Goal: Share content: Share content

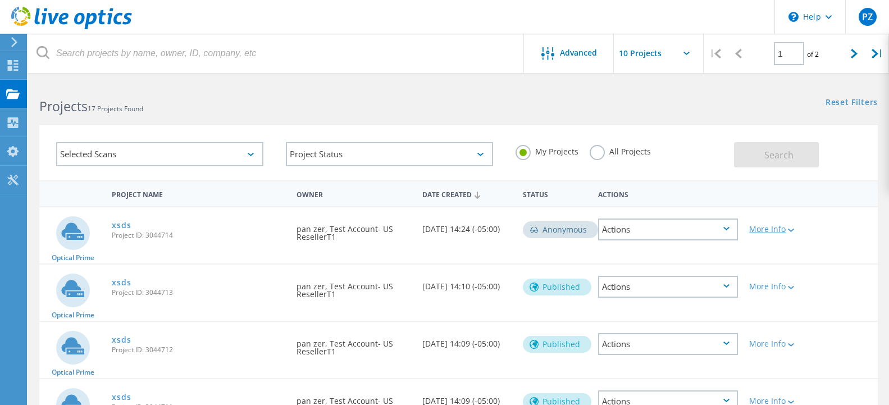
click at [782, 230] on div "More Info" at bounding box center [777, 229] width 56 height 8
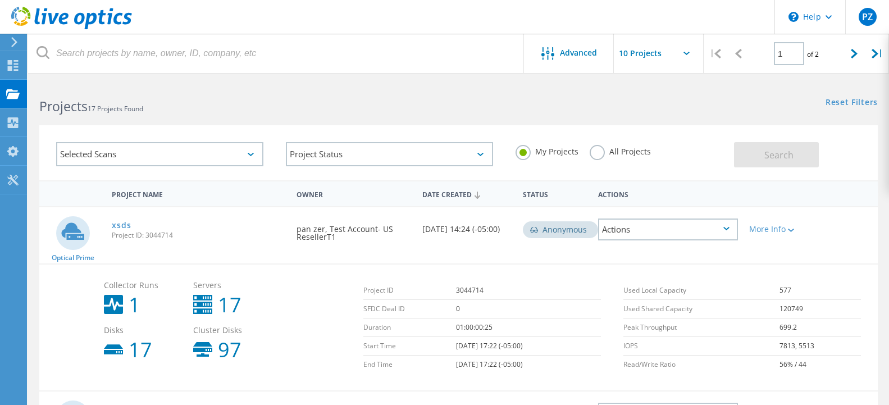
scroll to position [115, 0]
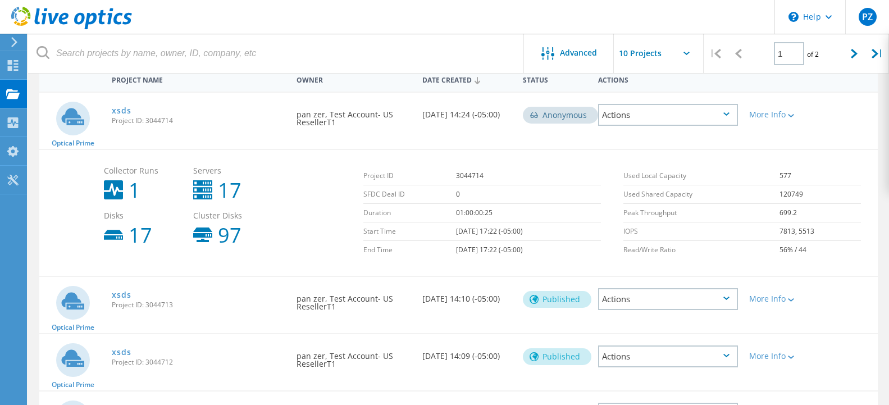
click at [664, 117] on div "Actions" at bounding box center [668, 115] width 140 height 22
click at [633, 119] on div "Share" at bounding box center [668, 123] width 138 height 17
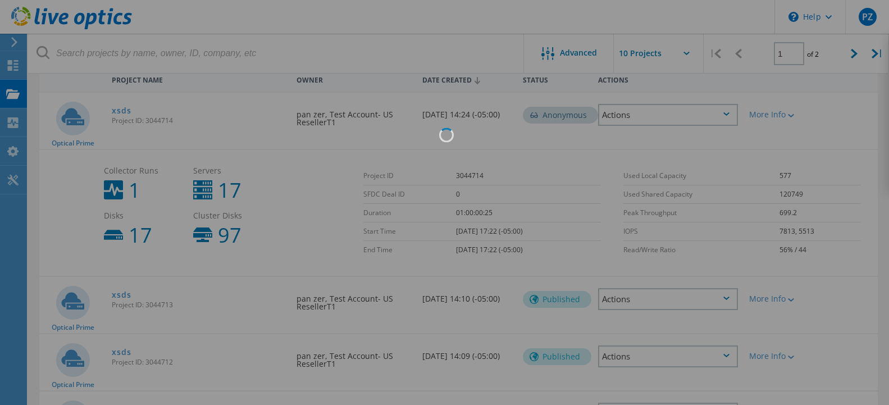
scroll to position [57, 0]
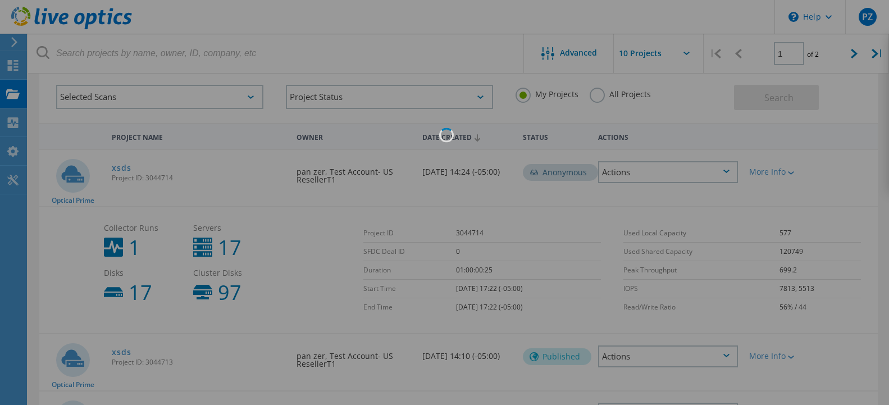
click at [470, 193] on div at bounding box center [444, 202] width 889 height 405
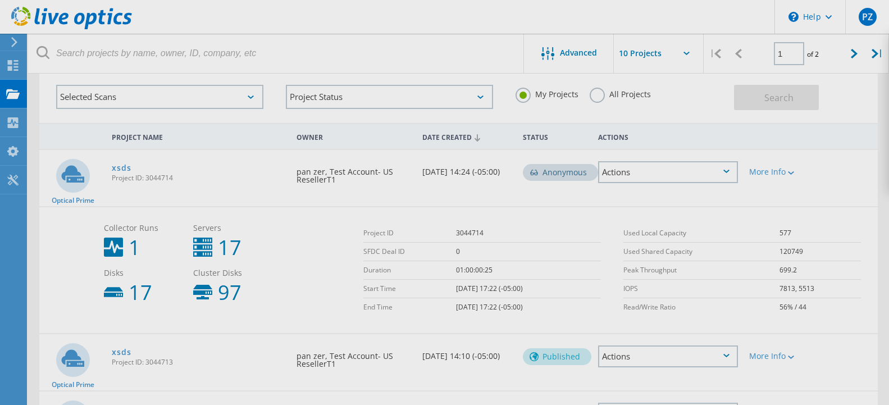
scroll to position [172, 0]
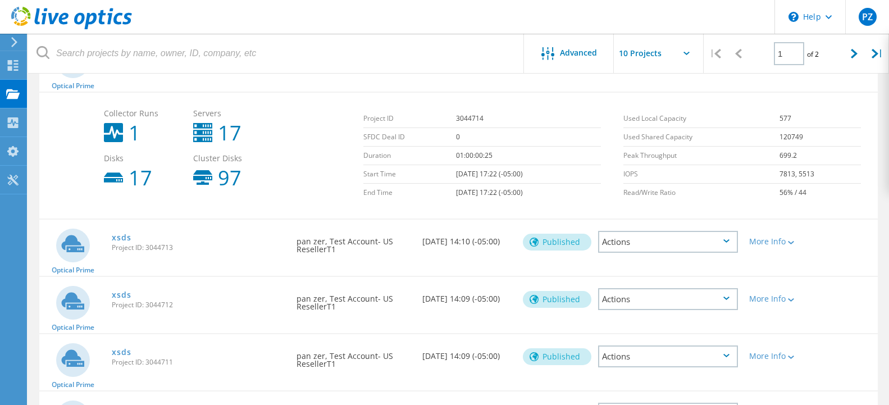
click at [649, 235] on div "Actions" at bounding box center [668, 242] width 140 height 22
click at [624, 258] on div "Share" at bounding box center [668, 258] width 138 height 17
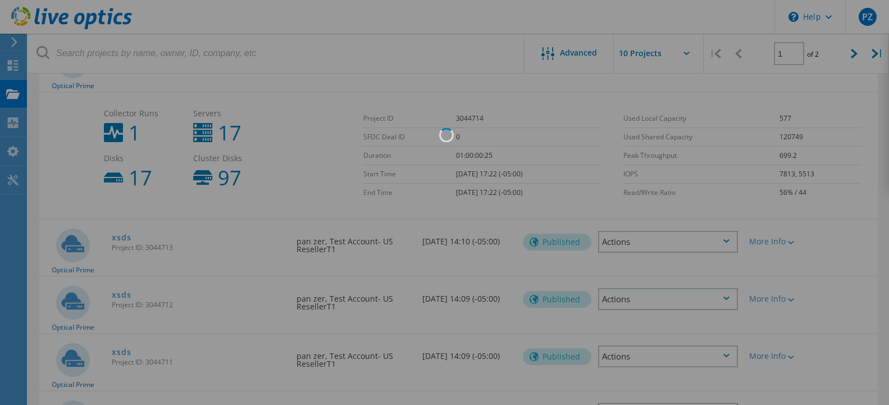
click at [420, 219] on div at bounding box center [444, 202] width 889 height 405
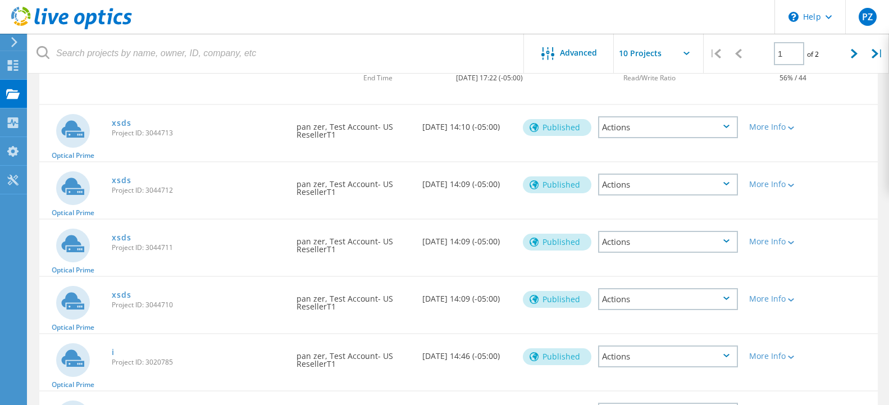
scroll to position [458, 0]
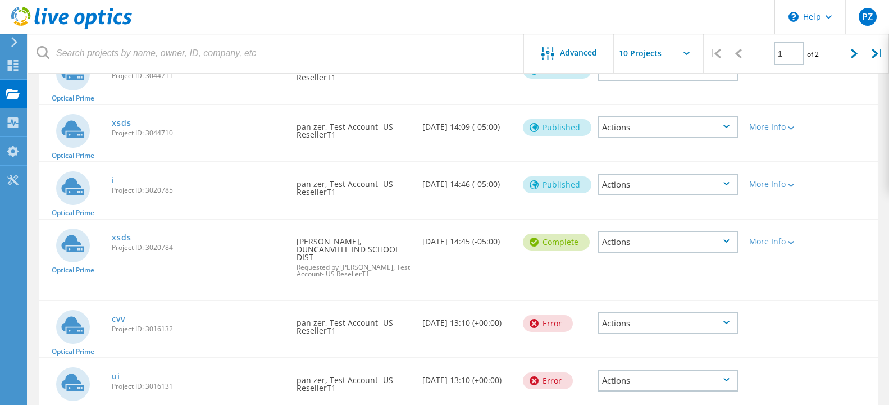
click at [713, 241] on div "Actions" at bounding box center [668, 242] width 140 height 22
click at [624, 251] on div "Share" at bounding box center [668, 250] width 138 height 17
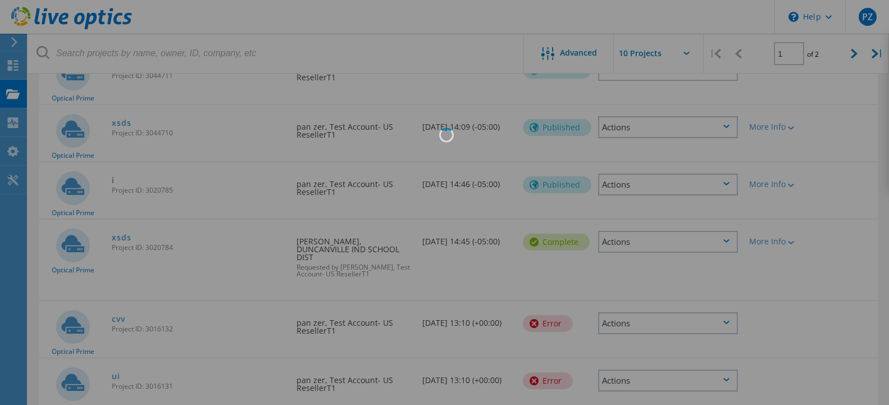
click at [500, 239] on div at bounding box center [444, 202] width 889 height 405
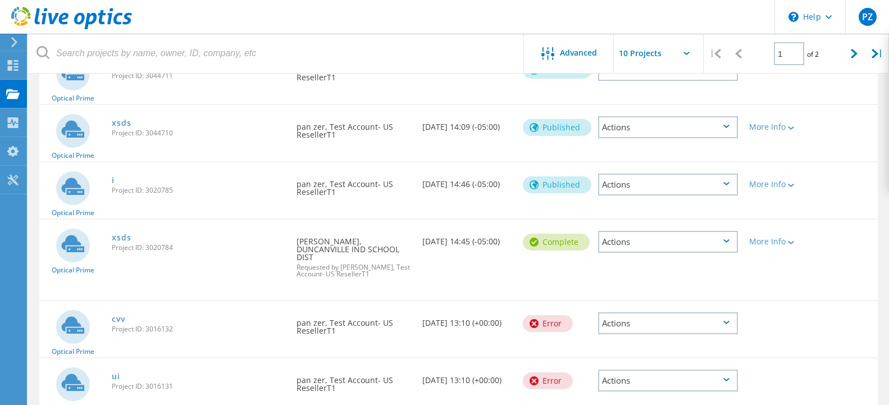
click at [625, 236] on div "Actions" at bounding box center [668, 242] width 140 height 22
click at [623, 253] on div "Share" at bounding box center [668, 250] width 138 height 17
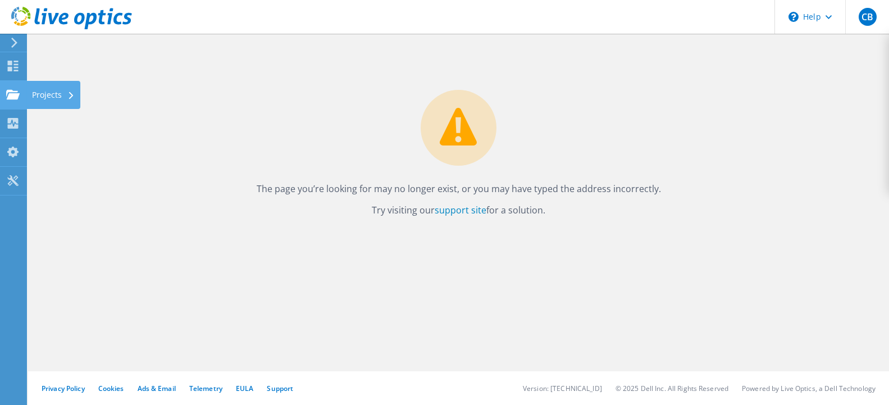
click at [41, 97] on div "Projects" at bounding box center [53, 95] width 54 height 28
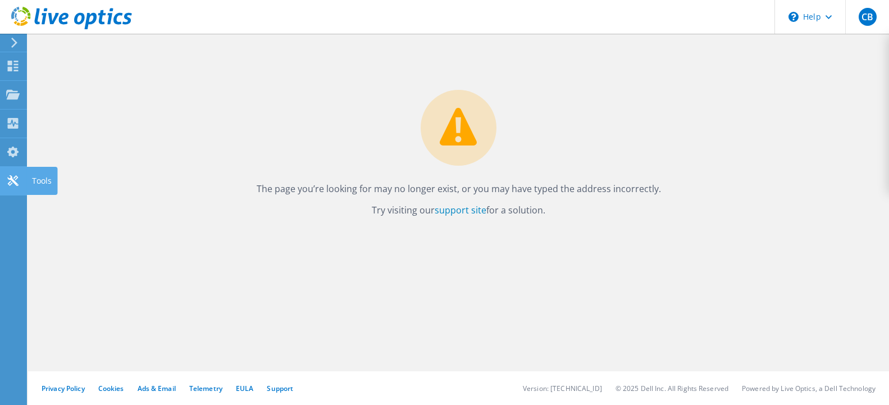
click at [13, 181] on use at bounding box center [12, 180] width 11 height 11
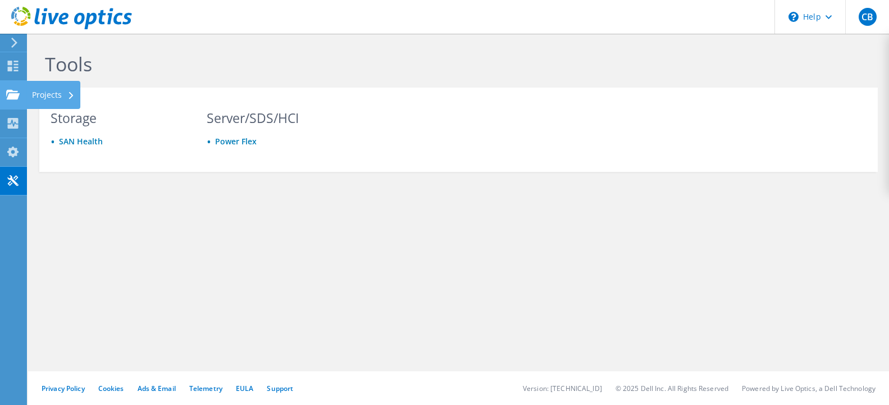
click at [19, 96] on icon at bounding box center [12, 94] width 13 height 11
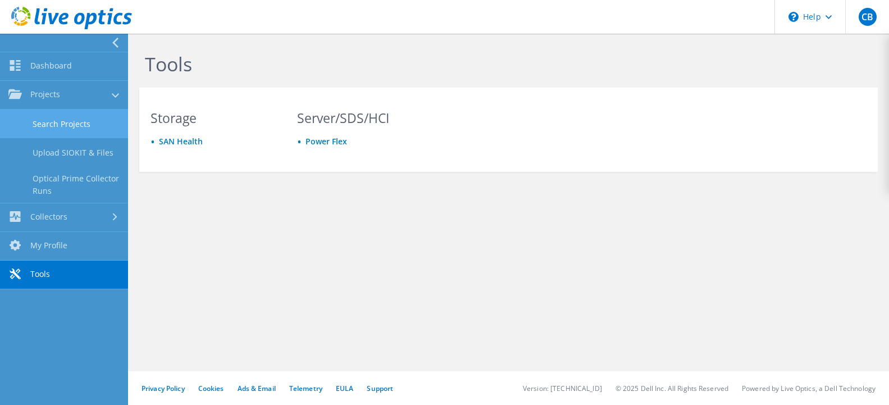
click at [54, 129] on link "Search Projects" at bounding box center [64, 124] width 128 height 29
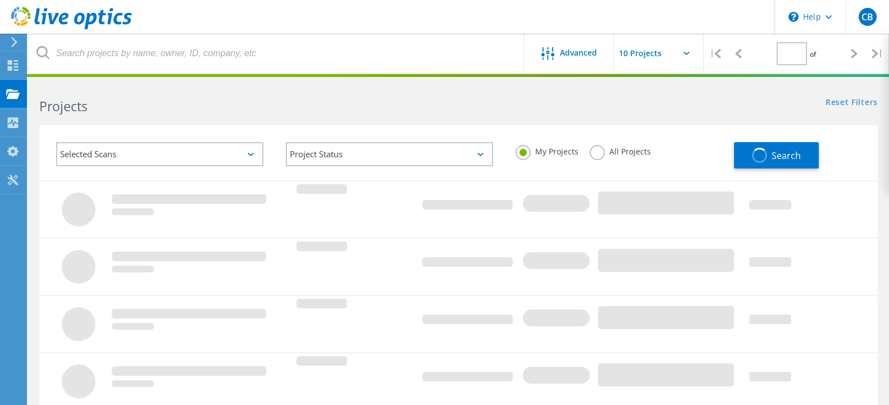
type input "1"
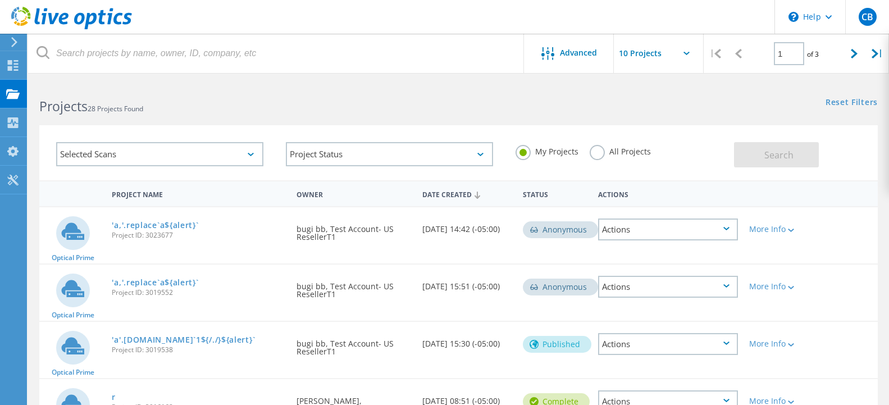
scroll to position [172, 0]
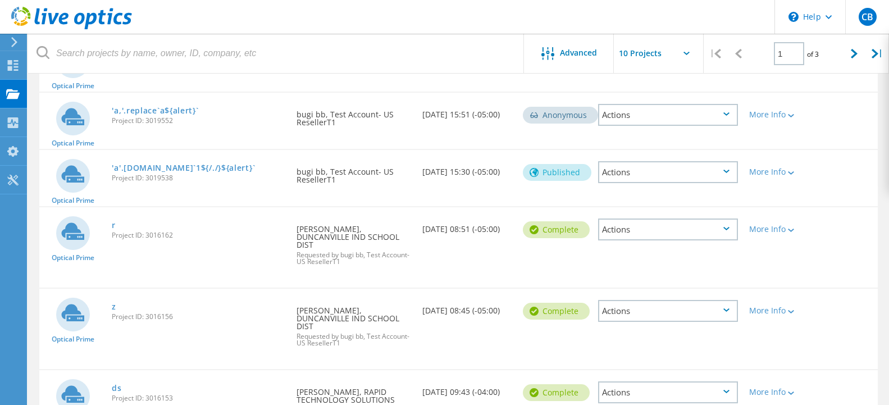
click at [646, 174] on div "Actions" at bounding box center [668, 172] width 140 height 22
click at [157, 179] on span "Project ID: 3019538" at bounding box center [198, 178] width 173 height 7
copy span "3019538"
click at [161, 316] on span "Project ID: 3016156" at bounding box center [198, 316] width 173 height 7
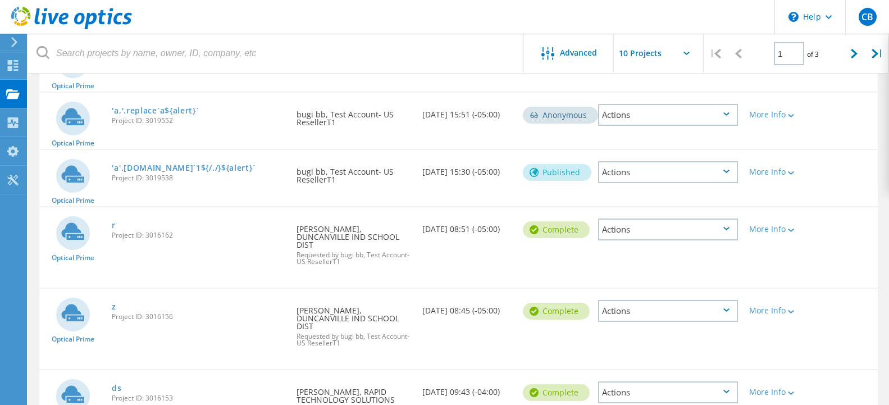
click at [161, 316] on span "Project ID: 3016156" at bounding box center [198, 316] width 173 height 7
copy span "3016156"
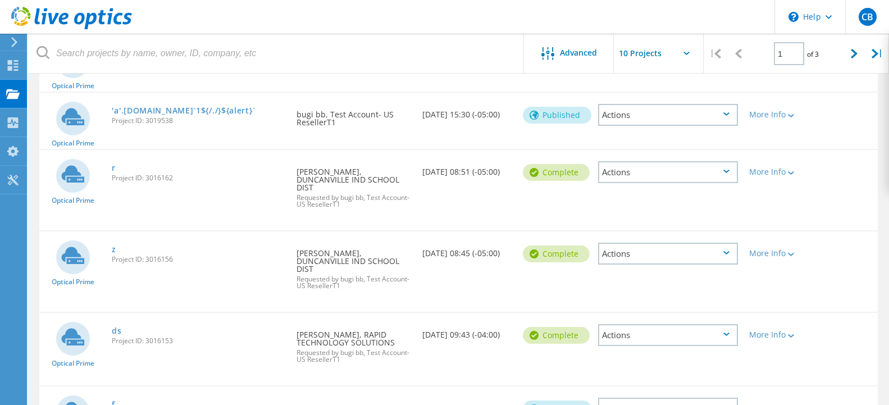
scroll to position [344, 0]
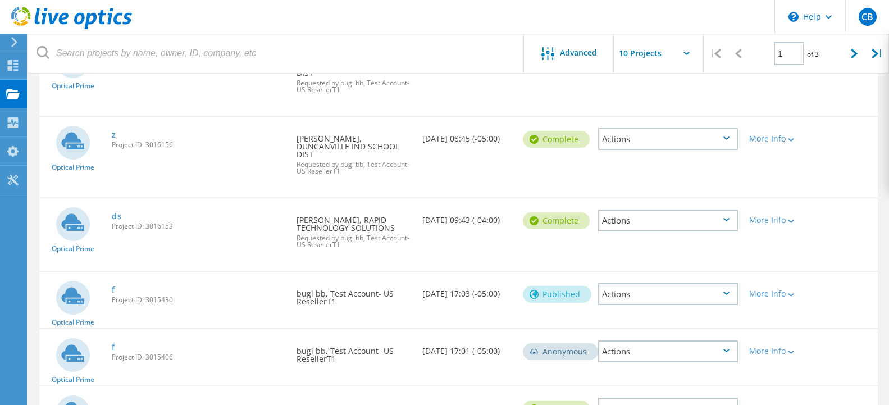
click at [157, 300] on span "Project ID: 3015430" at bounding box center [198, 299] width 173 height 7
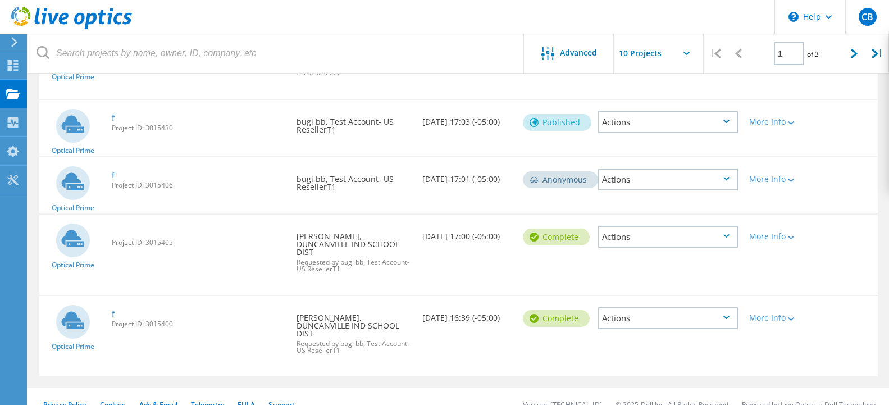
scroll to position [532, 0]
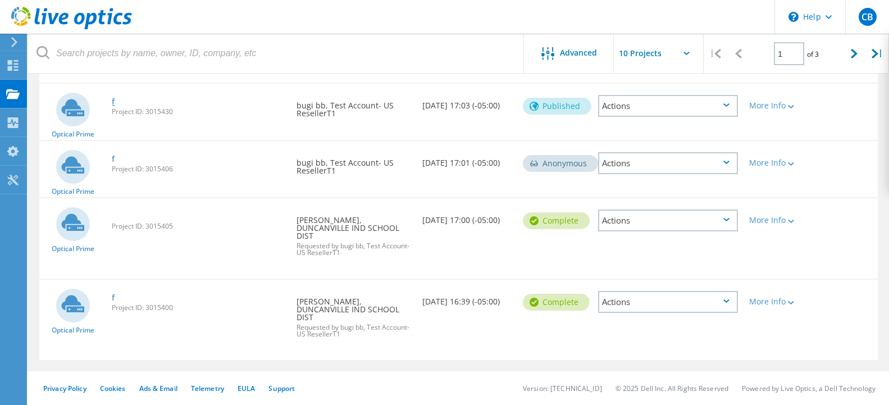
click at [114, 103] on link "f" at bounding box center [113, 102] width 3 height 8
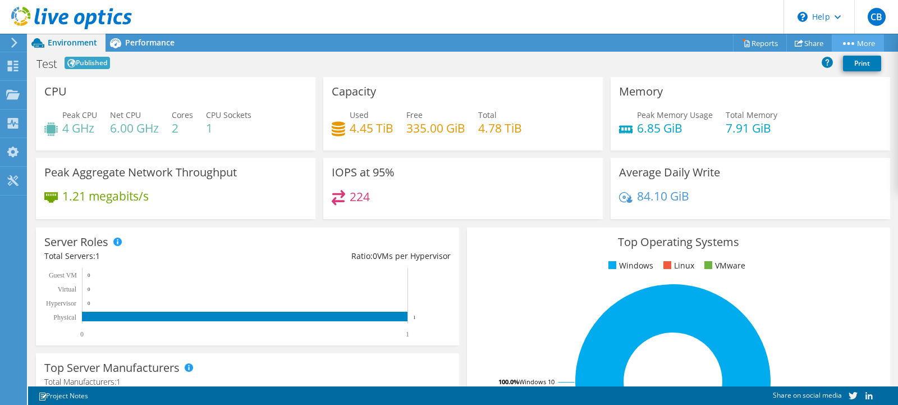
click at [849, 42] on link "More" at bounding box center [858, 42] width 52 height 17
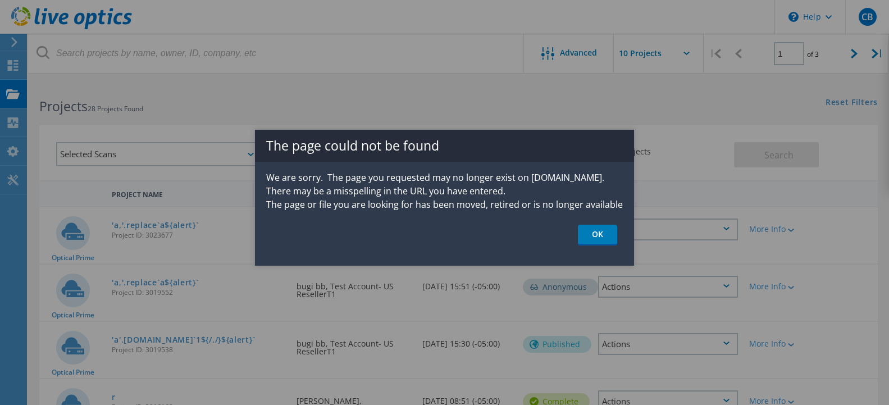
click at [595, 227] on link "OK" at bounding box center [597, 235] width 39 height 21
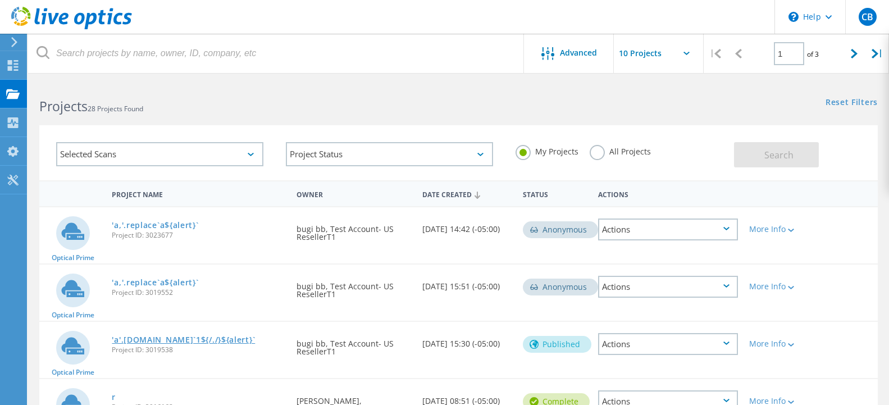
click at [162, 342] on link "'a'.[DOMAIN_NAME]`1${/./}${alert}`" at bounding box center [183, 340] width 143 height 8
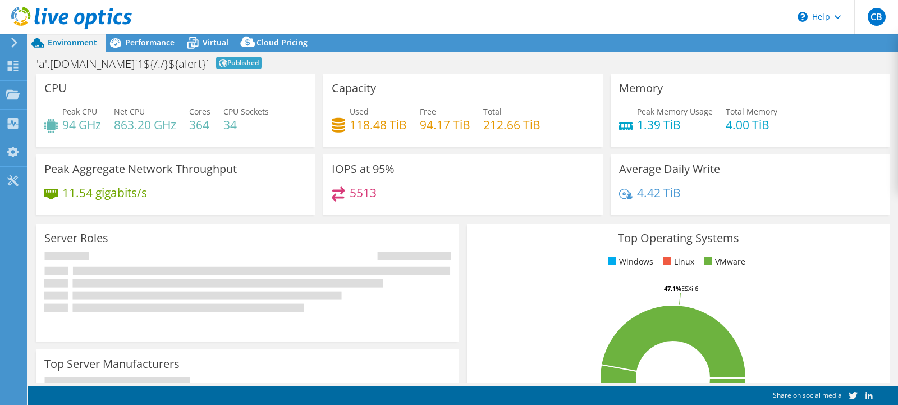
select select "USD"
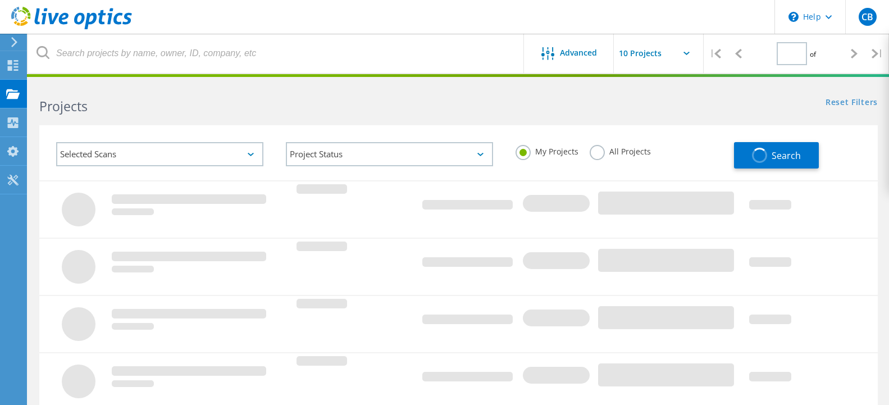
type input "1"
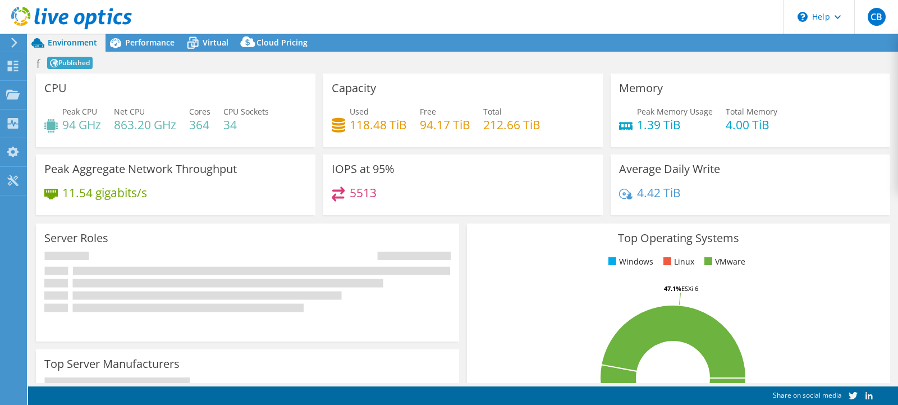
select select "USD"
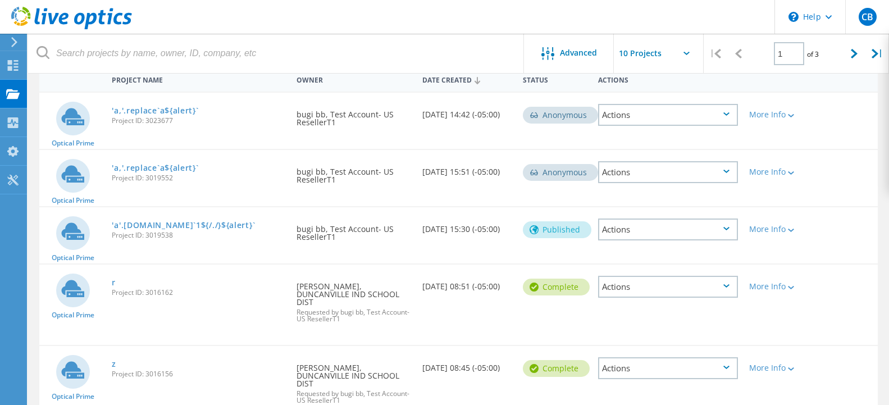
scroll to position [172, 0]
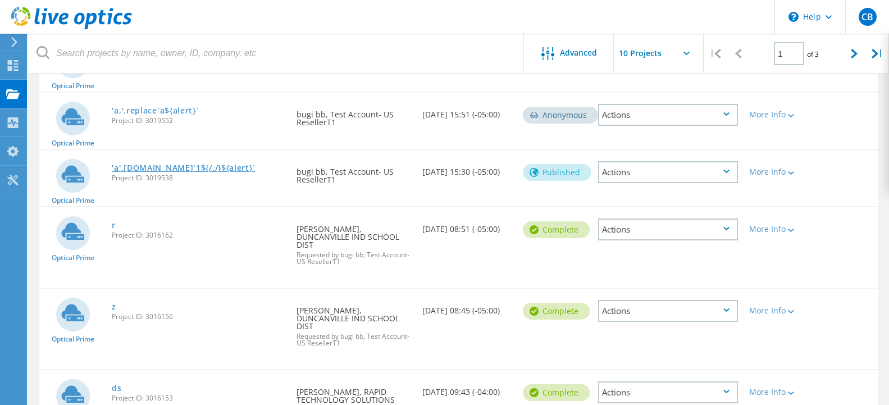
click at [171, 168] on link "'a'.[DOMAIN_NAME]`1${/./}${alert}`" at bounding box center [183, 168] width 143 height 8
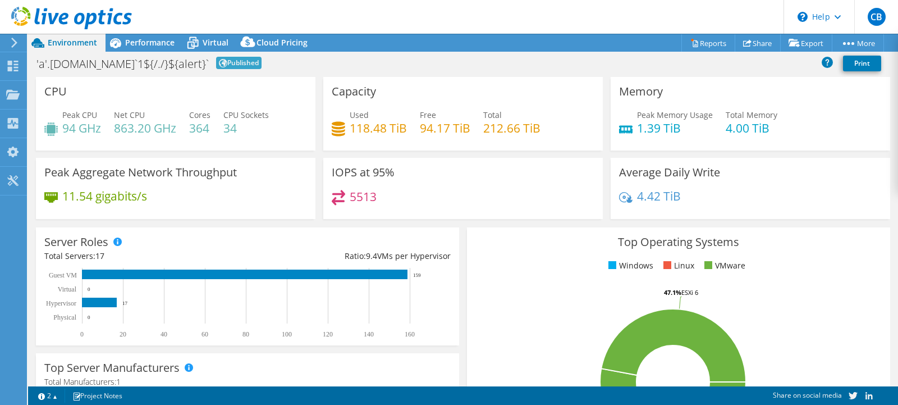
select select "USD"
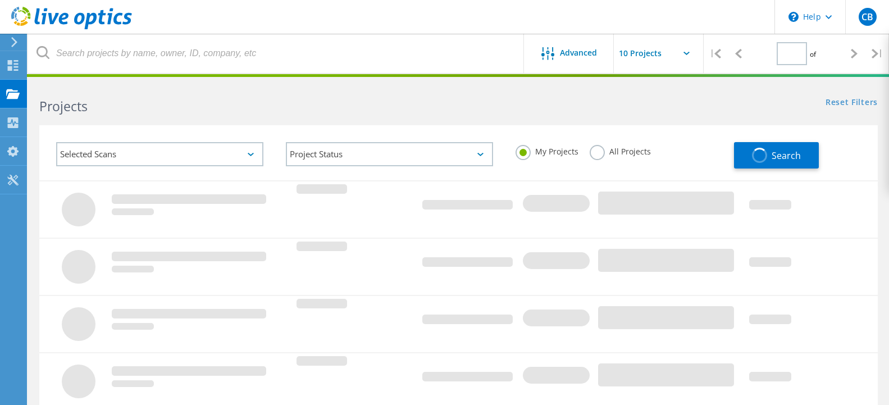
type input "1"
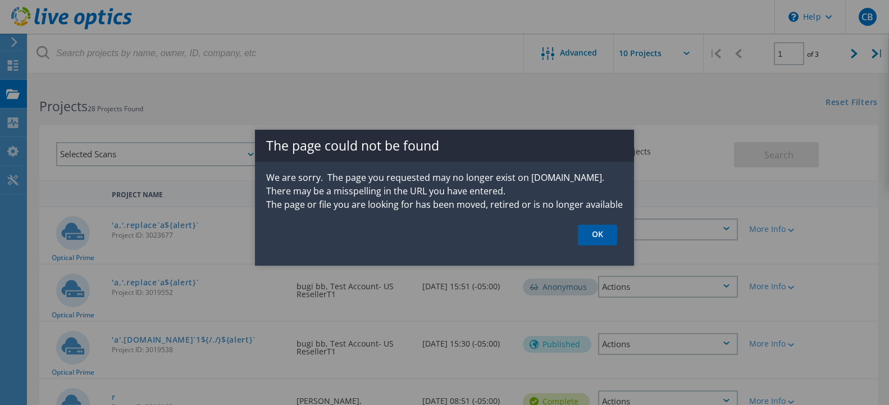
click at [599, 235] on link "OK" at bounding box center [597, 235] width 39 height 21
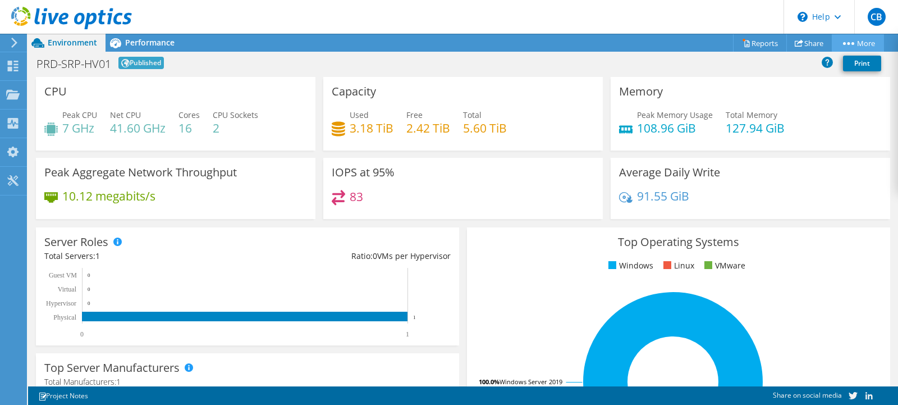
click at [852, 44] on circle at bounding box center [853, 43] width 3 height 3
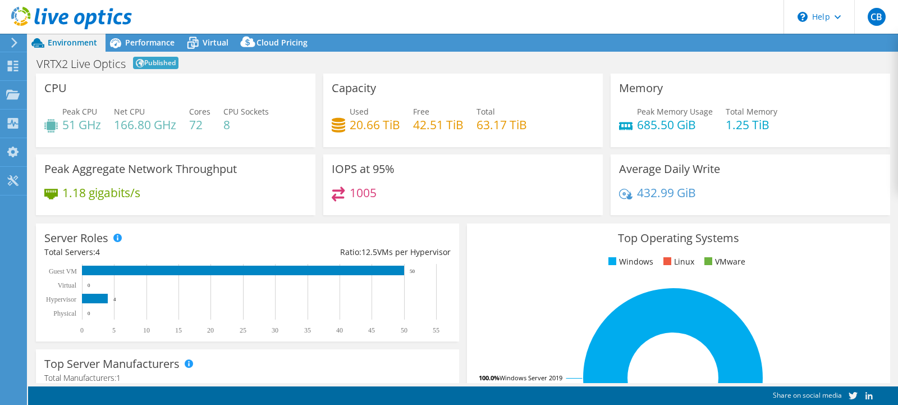
select select "USD"
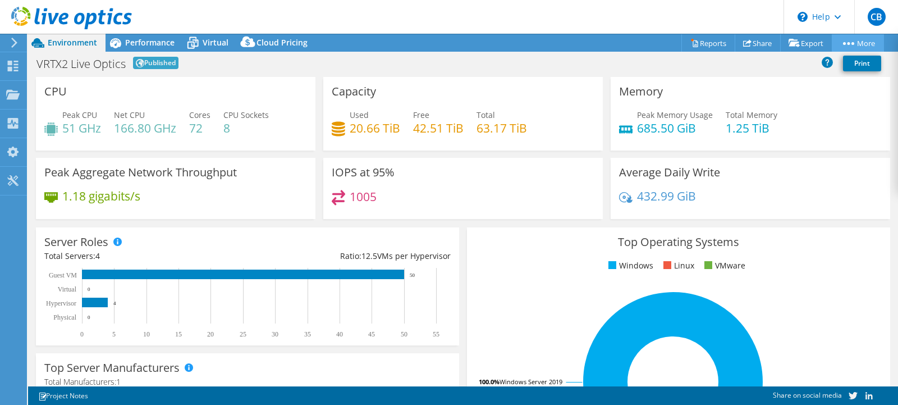
click at [848, 44] on circle at bounding box center [849, 43] width 3 height 3
select select "USD"
click at [751, 44] on link "Share" at bounding box center [758, 42] width 46 height 17
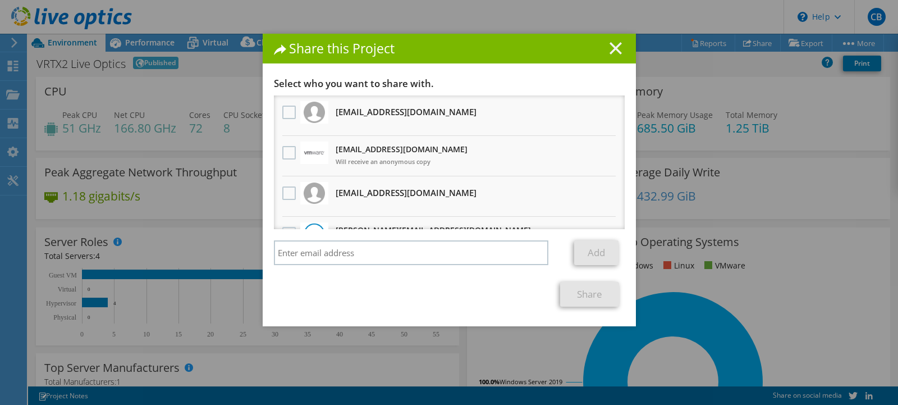
click at [610, 47] on icon at bounding box center [616, 48] width 12 height 12
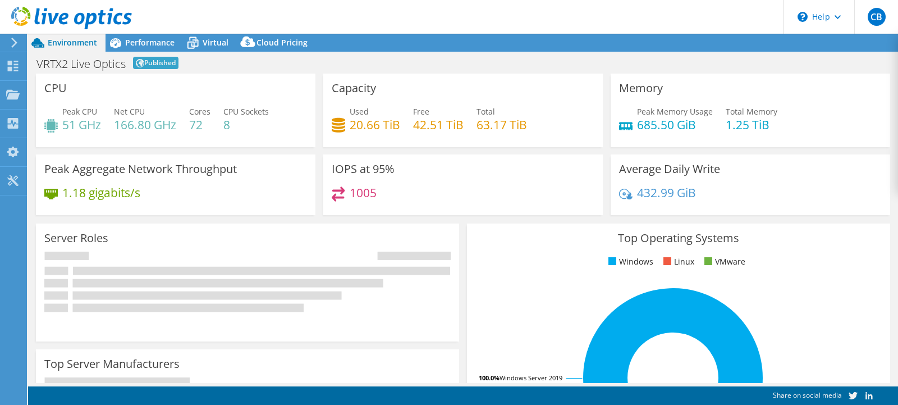
select select "USD"
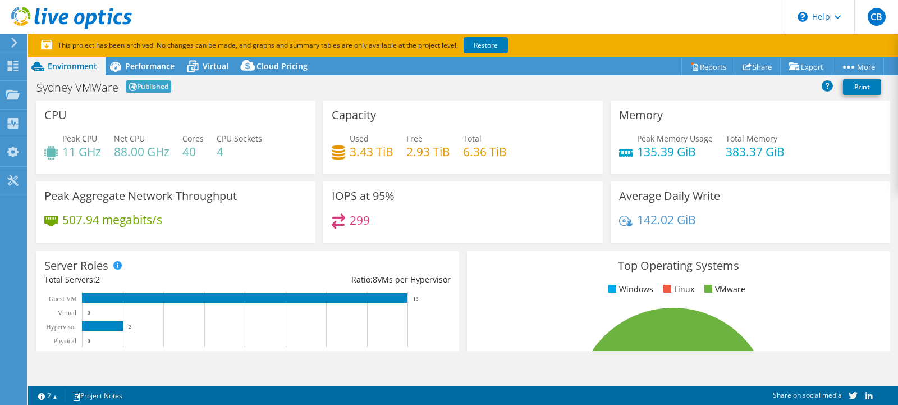
select select "USD"
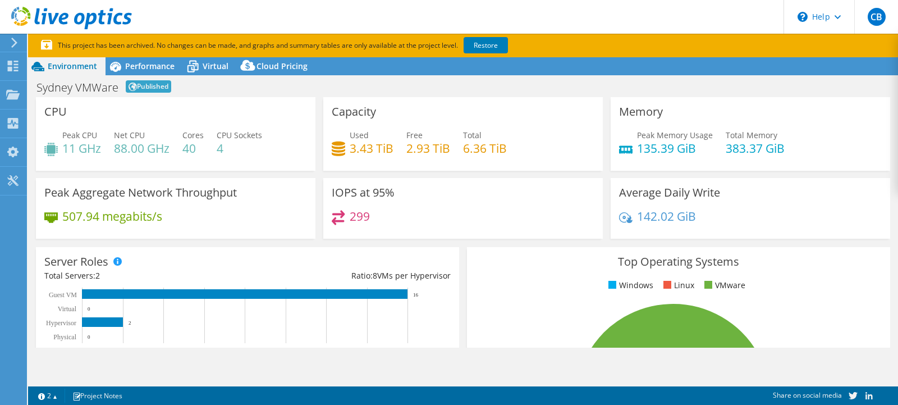
select select "USD"
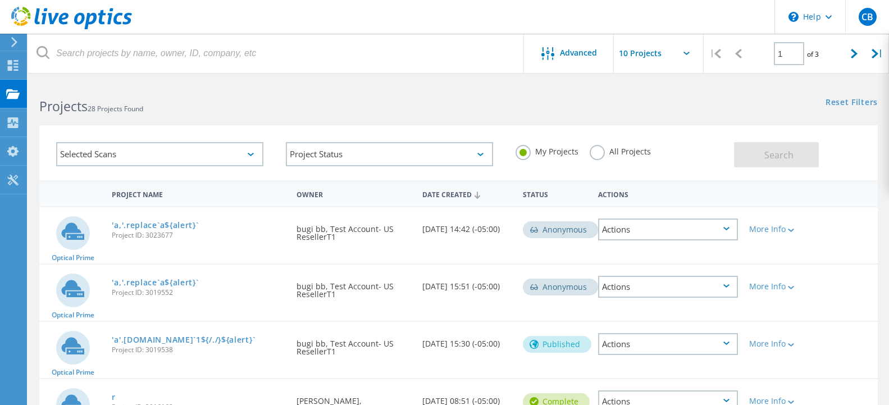
scroll to position [57, 0]
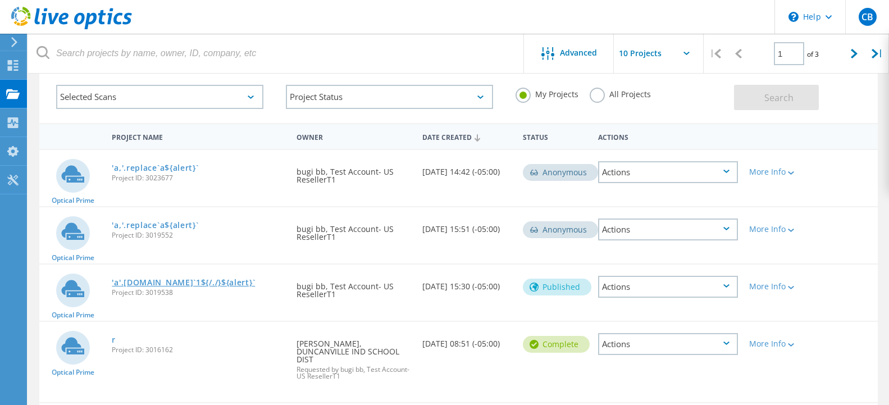
click at [168, 282] on link "'a'.[DOMAIN_NAME]`1${/./}${alert}`" at bounding box center [183, 283] width 143 height 8
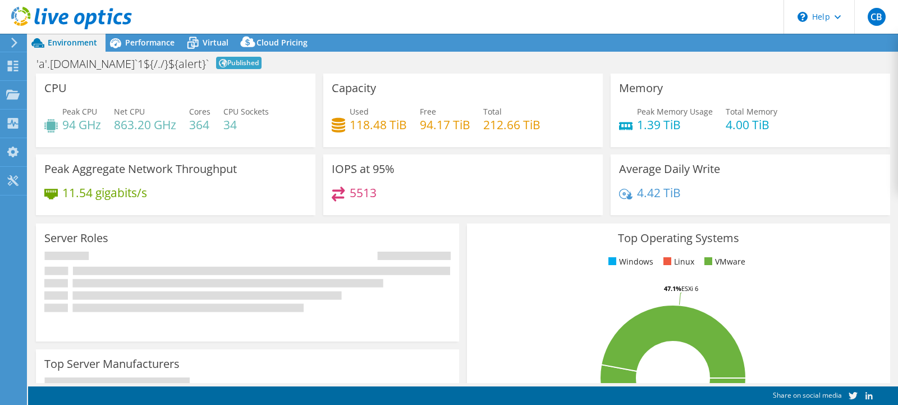
select select "USD"
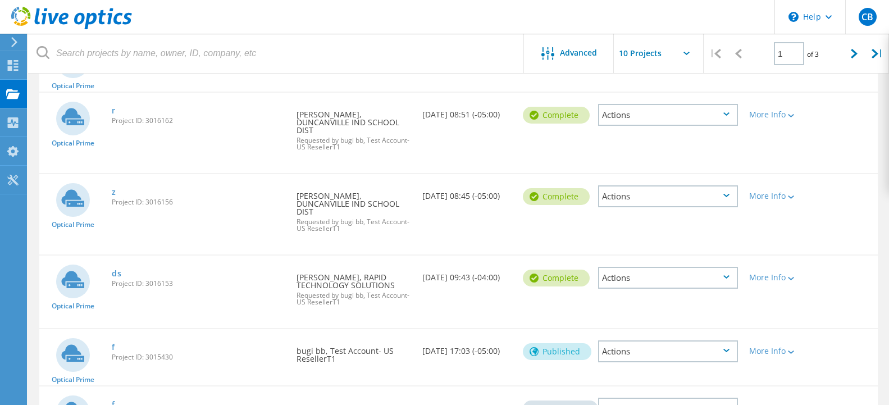
scroll to position [344, 0]
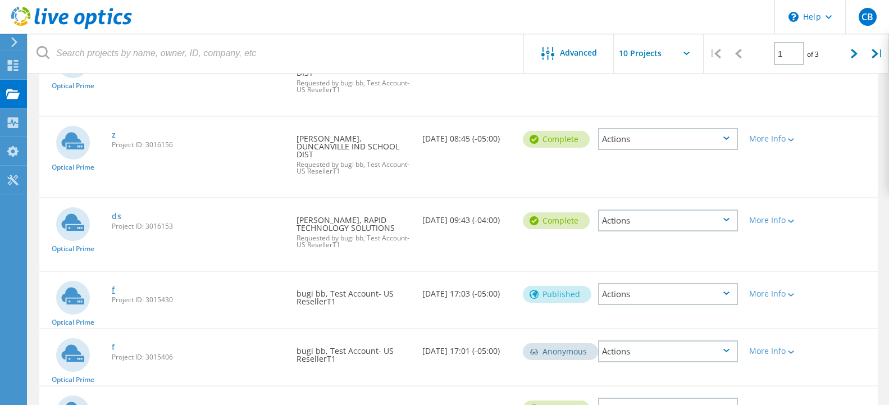
click at [112, 290] on link "f" at bounding box center [113, 290] width 3 height 8
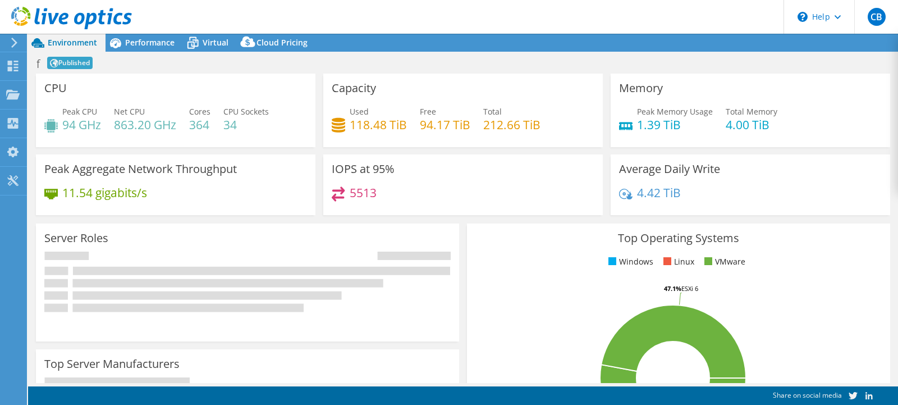
select select "USD"
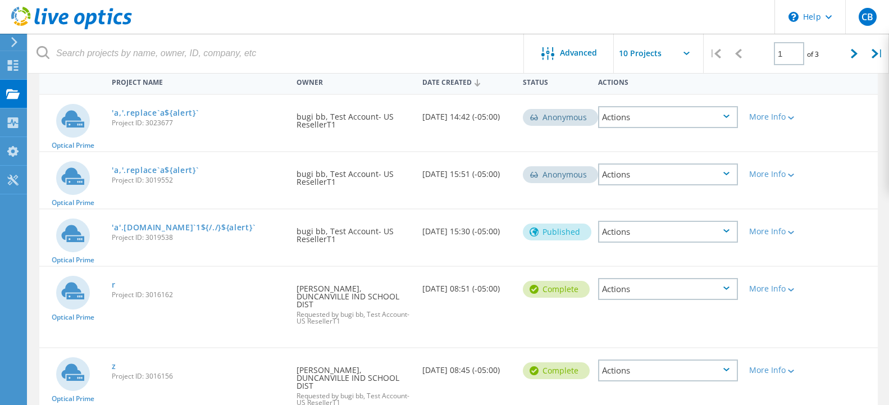
scroll to position [284, 0]
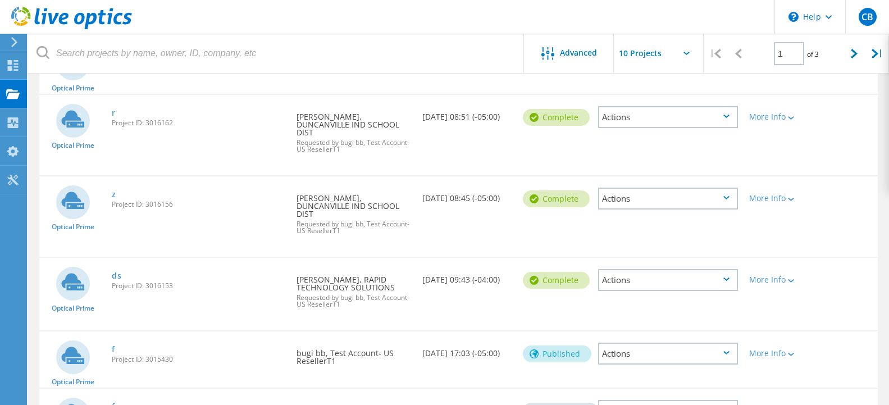
click at [729, 357] on div "Actions" at bounding box center [668, 354] width 140 height 22
click at [801, 329] on div "Optical Prime ds Project ID: 3016153 Requested By Terry Holderbaum, RAPID TECHN…" at bounding box center [458, 294] width 838 height 72
click at [790, 353] on div at bounding box center [790, 353] width 8 height 7
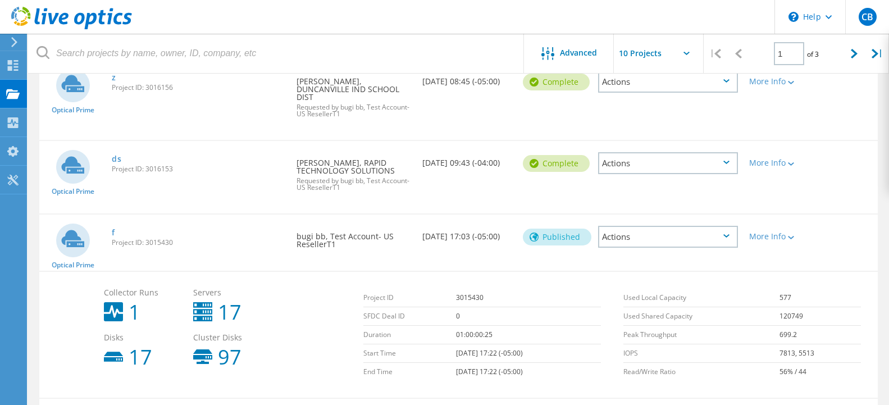
scroll to position [659, 0]
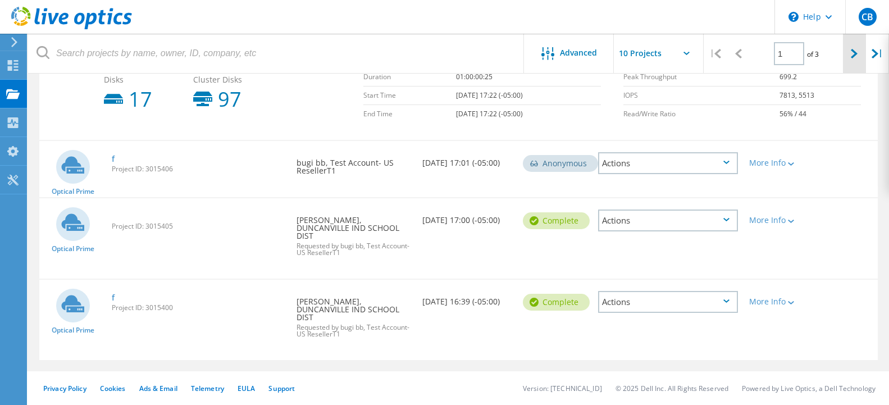
click at [854, 54] on icon at bounding box center [854, 54] width 7 height 10
type input "2"
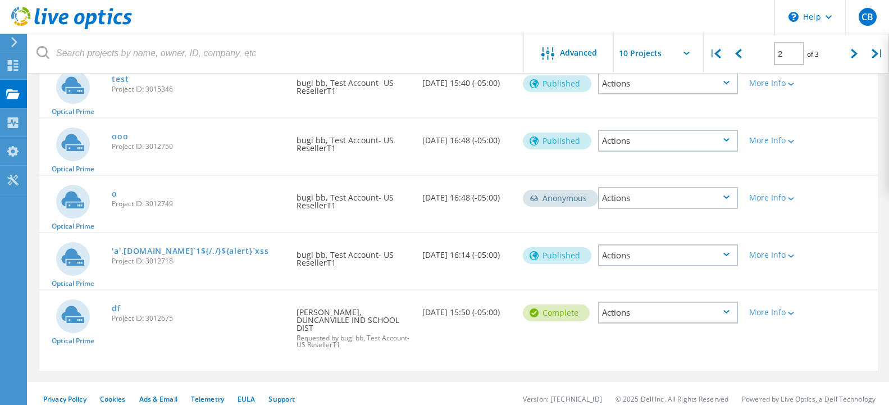
scroll to position [0, 0]
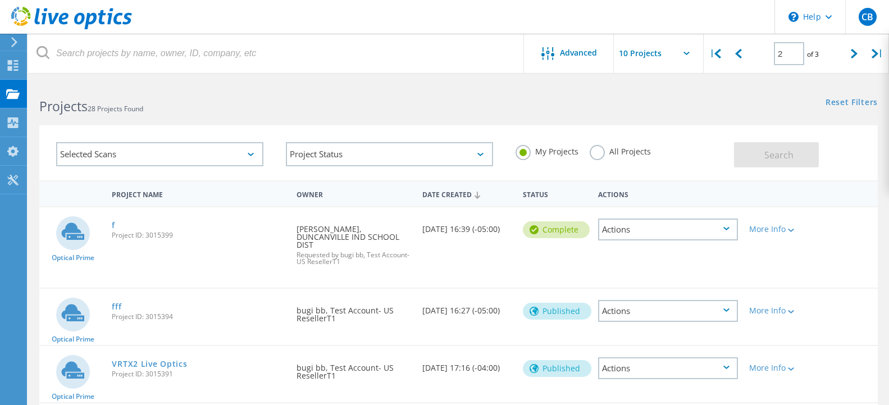
click at [163, 317] on span "Project ID: 3015394" at bounding box center [198, 316] width 173 height 7
copy span "3015394"
click at [630, 313] on div "Actions" at bounding box center [668, 311] width 140 height 22
click at [557, 286] on div "Optical Prime f Project ID: 3015399 Requested By Derrick Sprouse, DUNCANVILLE I…" at bounding box center [458, 247] width 838 height 80
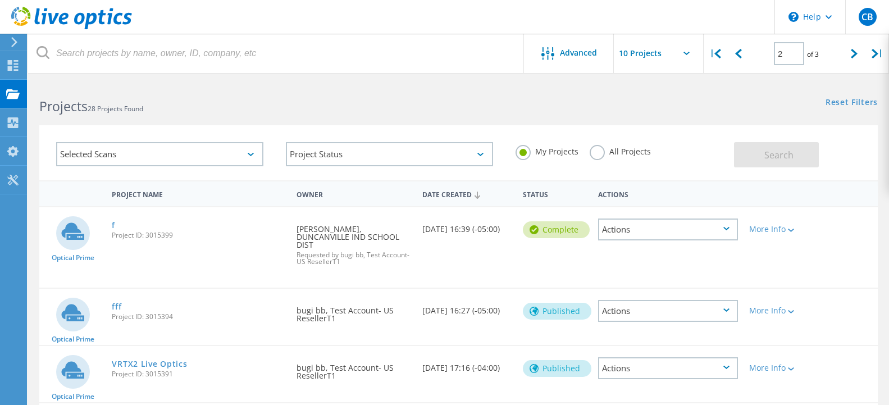
scroll to position [115, 0]
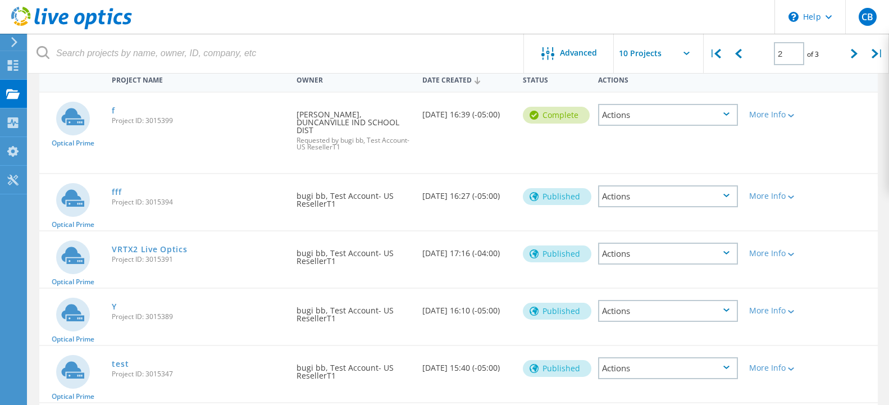
click at [637, 258] on div "Actions" at bounding box center [668, 254] width 140 height 22
click at [664, 116] on div "Actions" at bounding box center [668, 115] width 140 height 22
click at [540, 146] on div "Optical Prime f Project ID: 3015399 Requested By Derrick Sprouse, DUNCANVILLE I…" at bounding box center [458, 133] width 838 height 80
click at [161, 120] on span "Project ID: 3015399" at bounding box center [198, 120] width 173 height 7
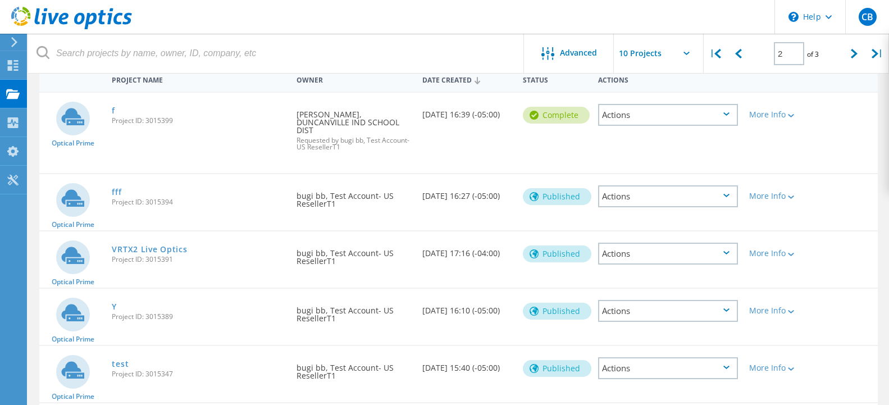
copy span "3015399"
click at [116, 111] on div "f Project ID: 3015399" at bounding box center [198, 114] width 184 height 43
click at [112, 112] on div "f Project ID: 3015399" at bounding box center [198, 114] width 184 height 43
click at [661, 113] on div "Actions" at bounding box center [668, 115] width 140 height 22
click at [114, 111] on link "f" at bounding box center [113, 111] width 3 height 8
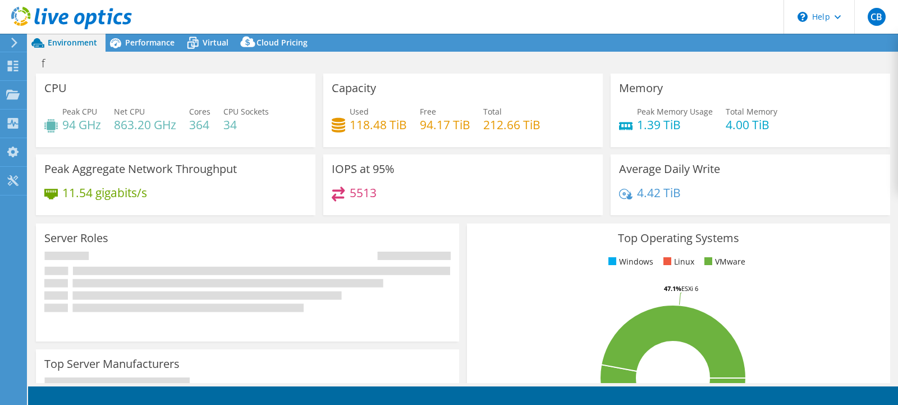
select select "USD"
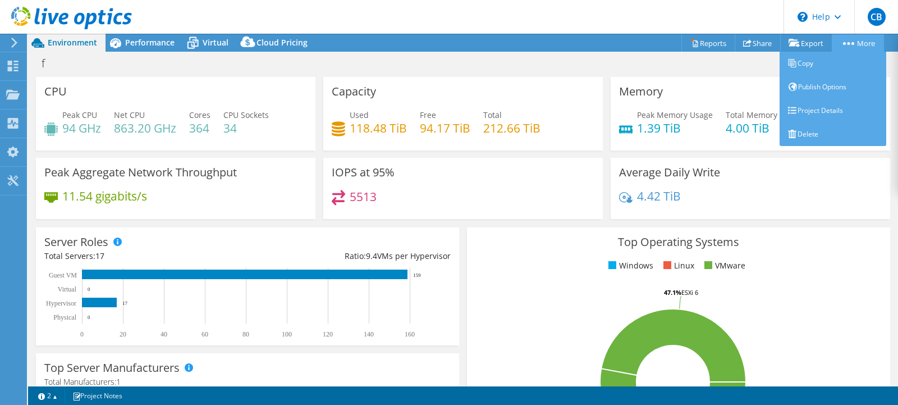
click at [845, 47] on link "More" at bounding box center [858, 42] width 52 height 17
click at [822, 89] on link "Publish Options" at bounding box center [833, 87] width 107 height 24
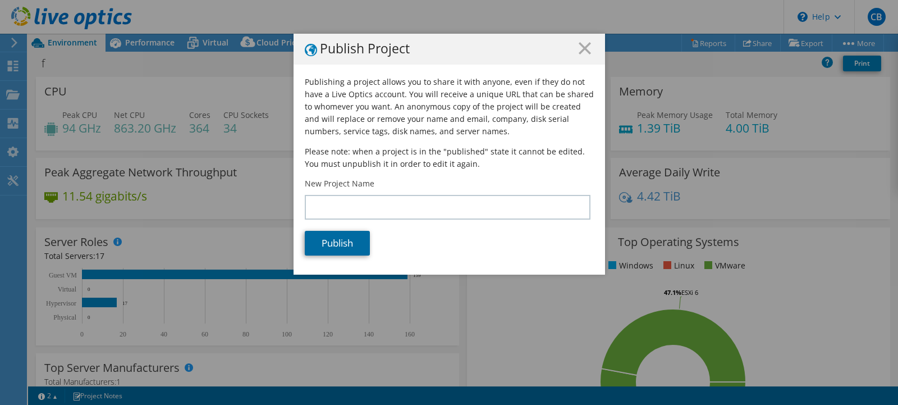
click at [341, 245] on link "Publish" at bounding box center [337, 243] width 65 height 25
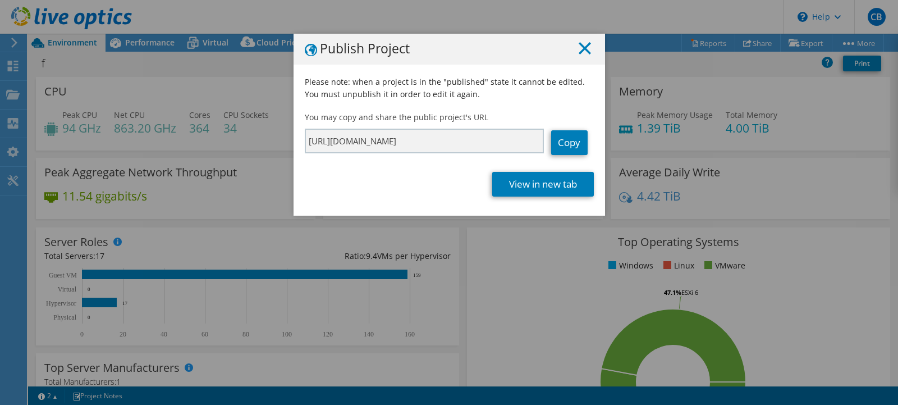
click at [581, 51] on icon at bounding box center [585, 48] width 12 height 12
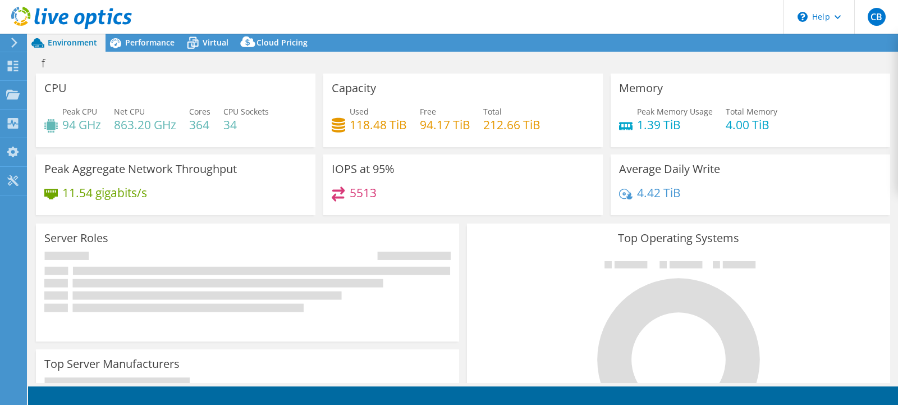
select select "USD"
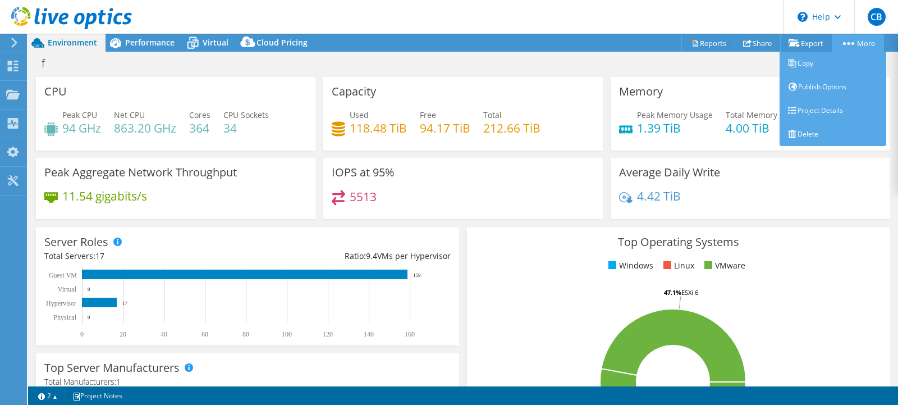
click at [846, 45] on link "More" at bounding box center [858, 42] width 52 height 17
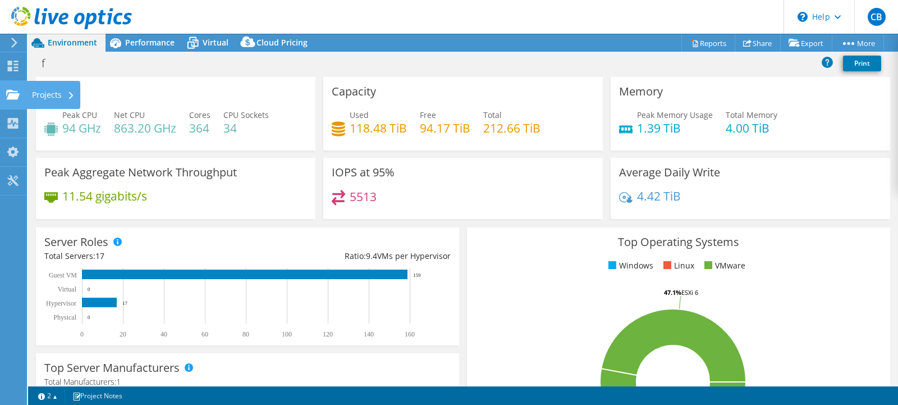
click at [12, 97] on use at bounding box center [12, 94] width 13 height 10
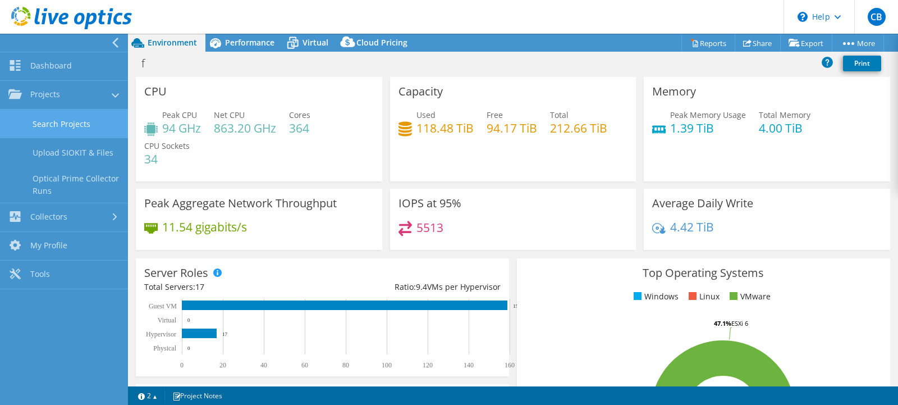
click at [53, 124] on link "Search Projects" at bounding box center [64, 124] width 128 height 29
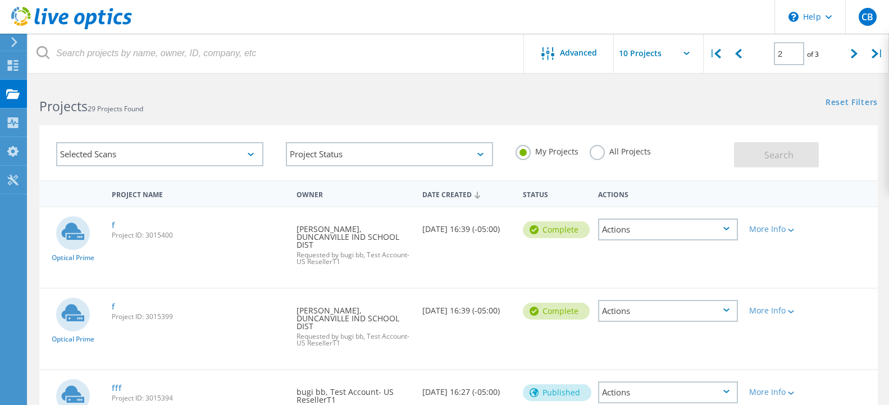
click at [643, 223] on div "Actions" at bounding box center [668, 229] width 140 height 22
click at [113, 224] on link "f" at bounding box center [113, 225] width 3 height 8
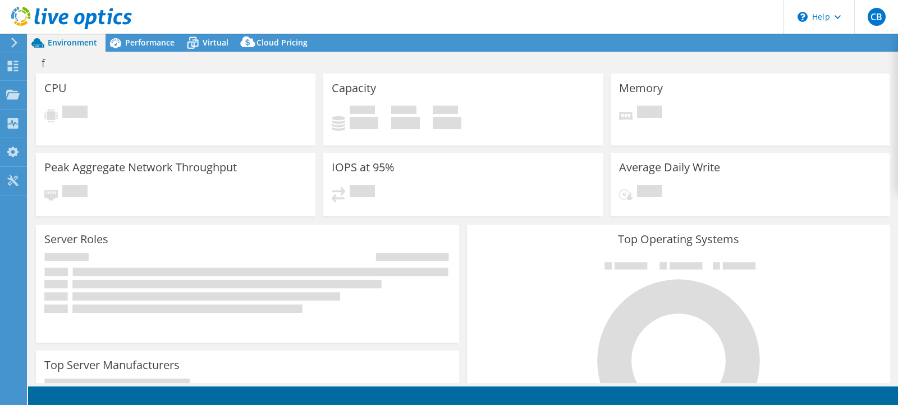
select select "USD"
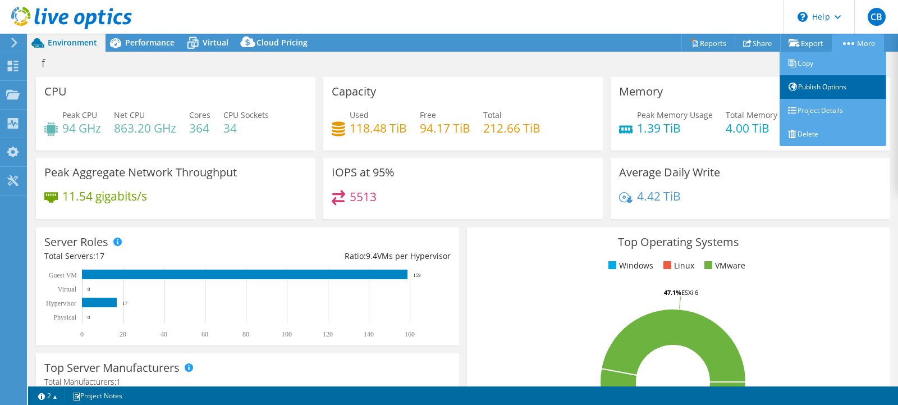
click at [819, 86] on link "Publish Options" at bounding box center [833, 87] width 107 height 24
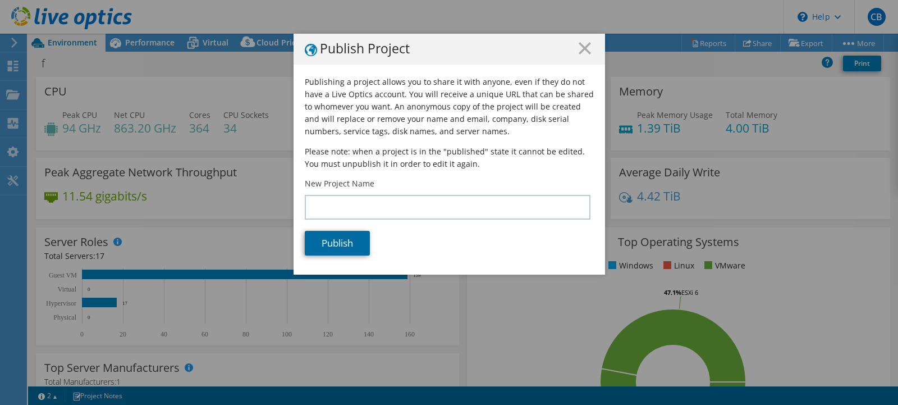
click at [335, 246] on link "Publish" at bounding box center [337, 243] width 65 height 25
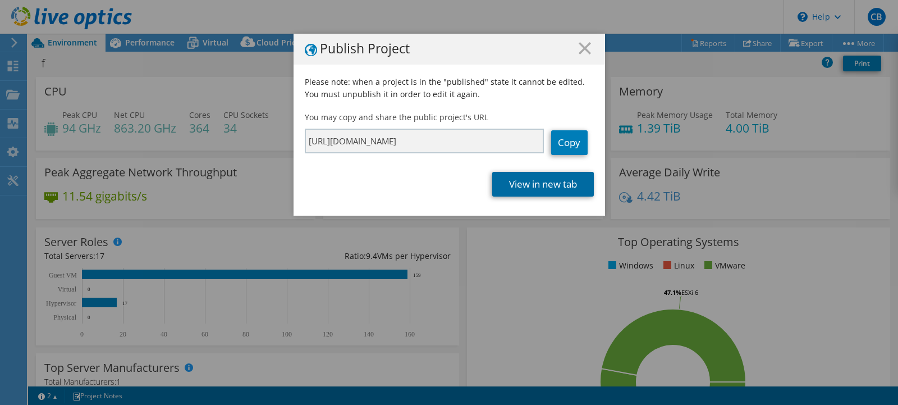
click at [539, 181] on link "View in new tab" at bounding box center [543, 184] width 102 height 25
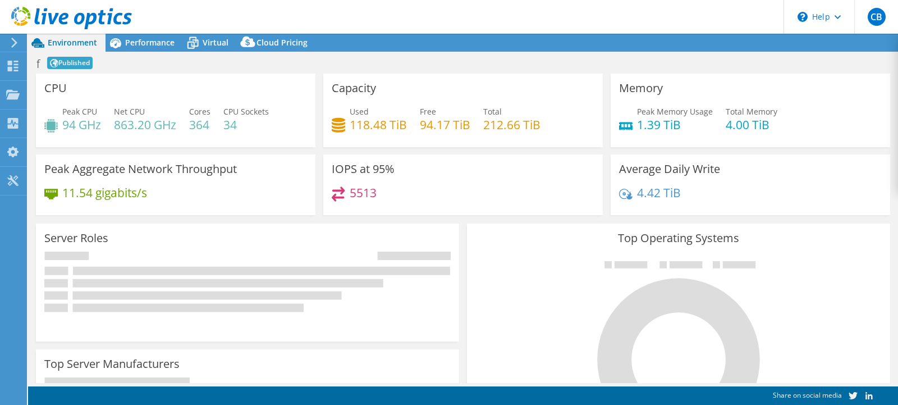
select select "USD"
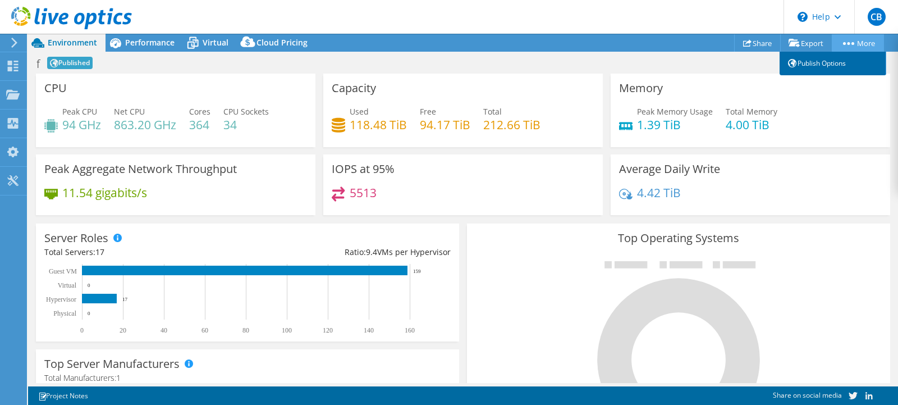
click at [831, 60] on link "Publish Options" at bounding box center [833, 64] width 107 height 24
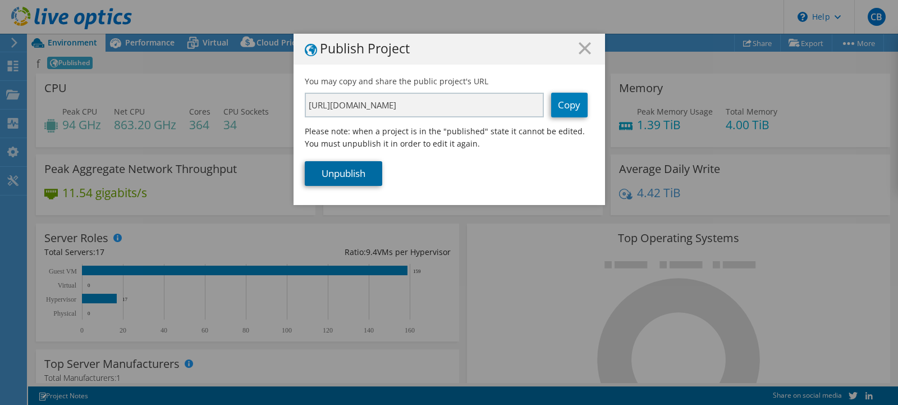
click at [346, 177] on link "Unpublish" at bounding box center [343, 173] width 77 height 25
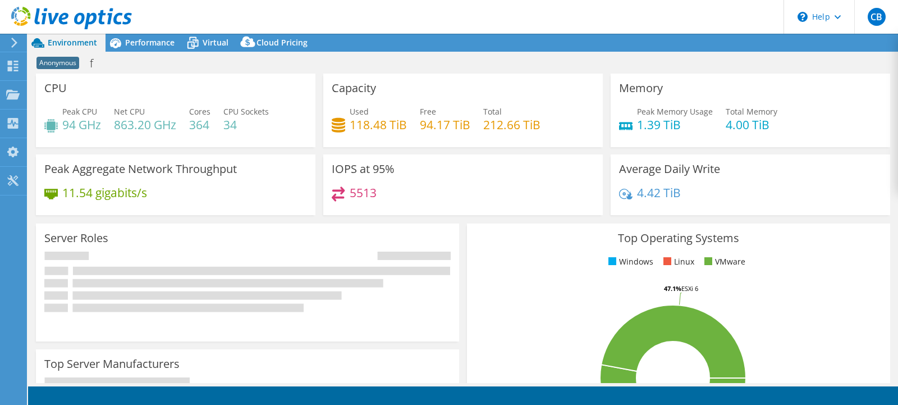
select select "USD"
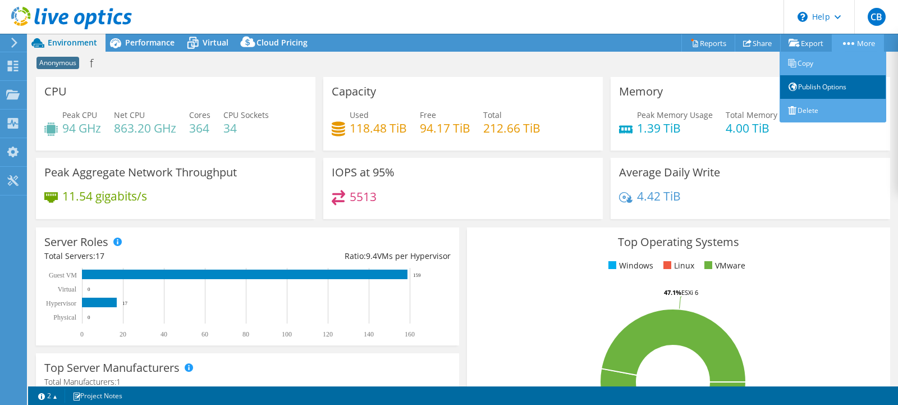
click at [806, 86] on link "Publish Options" at bounding box center [833, 87] width 107 height 24
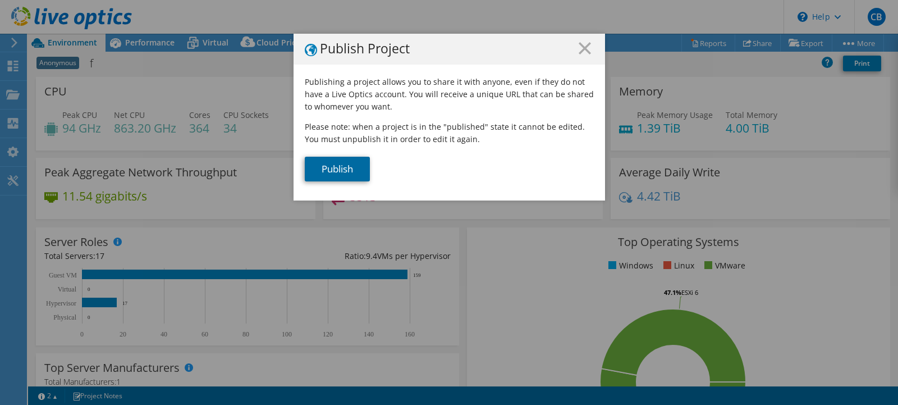
click at [353, 169] on link "Publish" at bounding box center [337, 169] width 65 height 25
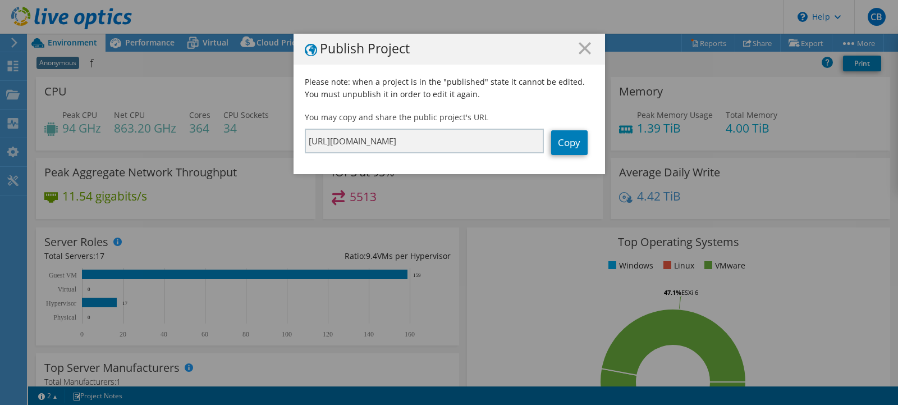
click at [580, 50] on icon at bounding box center [585, 48] width 12 height 12
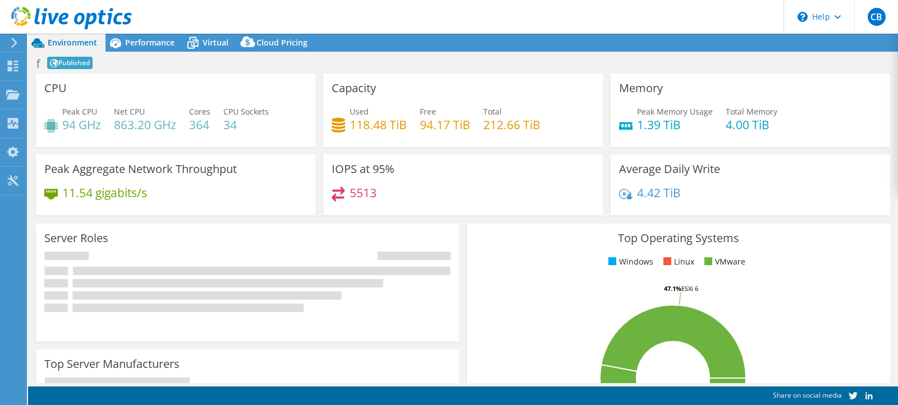
select select "USD"
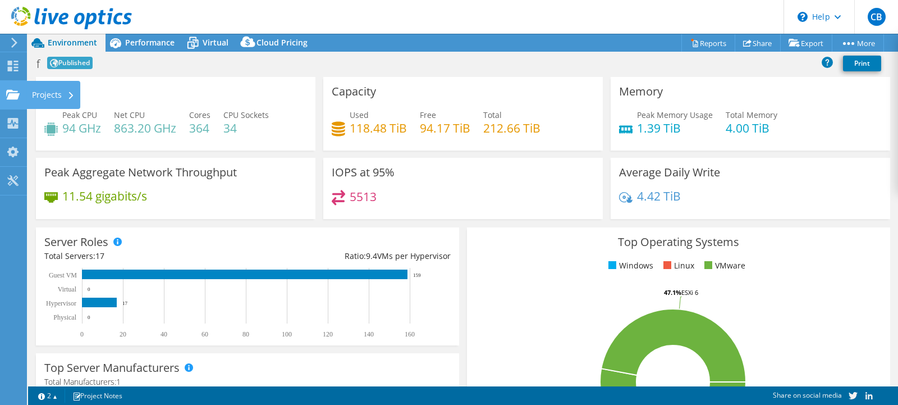
click at [51, 96] on div "Projects" at bounding box center [53, 95] width 54 height 28
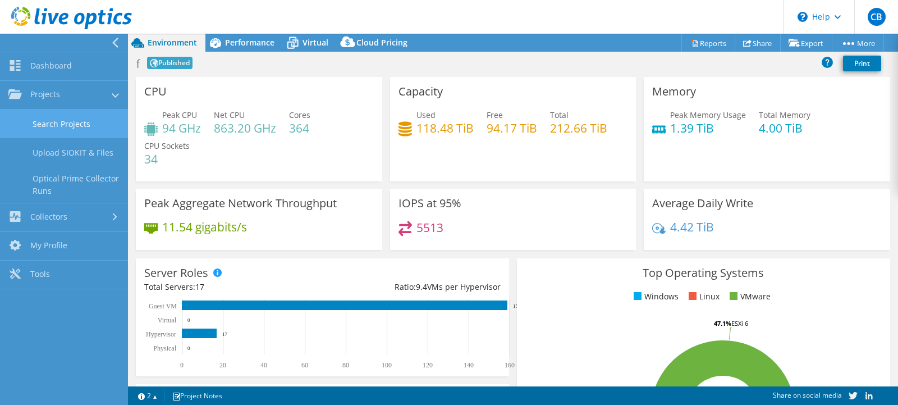
click at [67, 122] on link "Search Projects" at bounding box center [64, 124] width 128 height 29
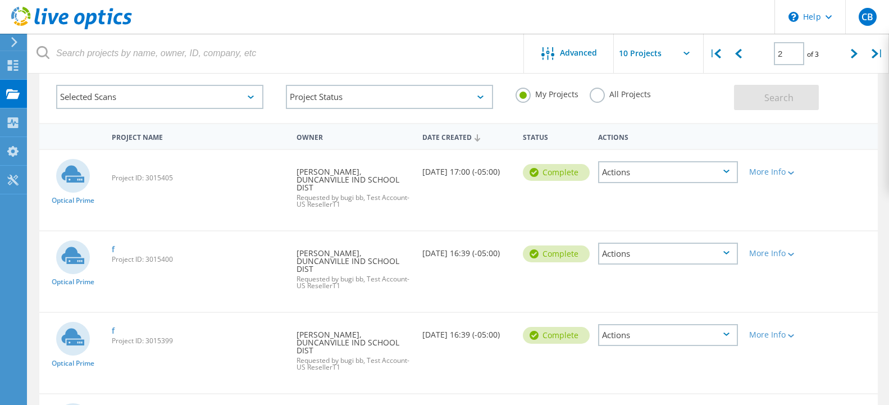
scroll to position [172, 0]
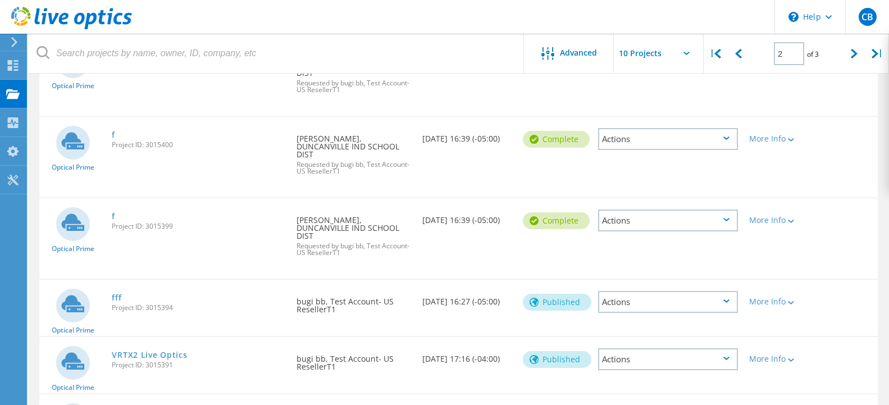
click at [690, 304] on div "Actions" at bounding box center [668, 302] width 140 height 22
click at [654, 223] on div "Actions" at bounding box center [668, 220] width 140 height 22
click at [644, 139] on div "Actions" at bounding box center [668, 139] width 140 height 22
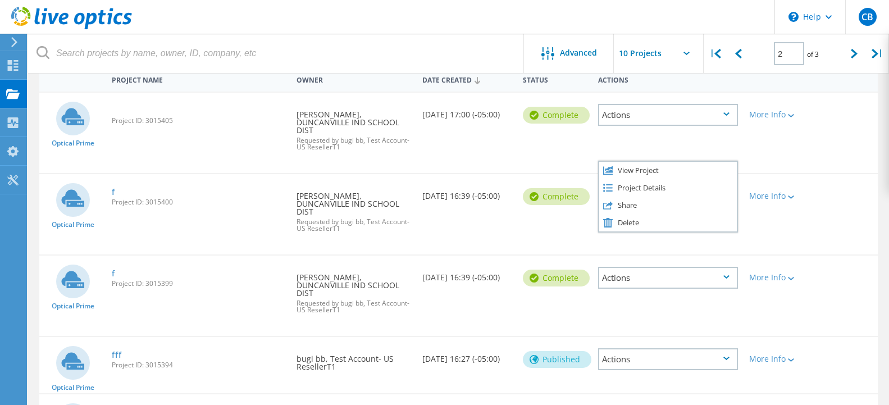
click at [639, 118] on div "Actions" at bounding box center [668, 115] width 140 height 22
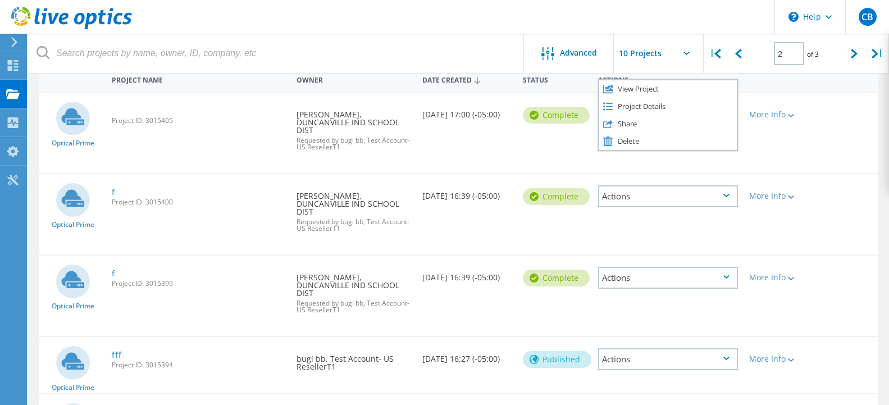
click at [537, 149] on div "Optical Prime Project ID: 3015405 Requested By [PERSON_NAME], DUNCANVILLE IND S…" at bounding box center [458, 133] width 838 height 80
click at [135, 116] on div "Project ID: 3015405" at bounding box center [198, 114] width 184 height 43
click at [81, 116] on circle at bounding box center [73, 119] width 34 height 34
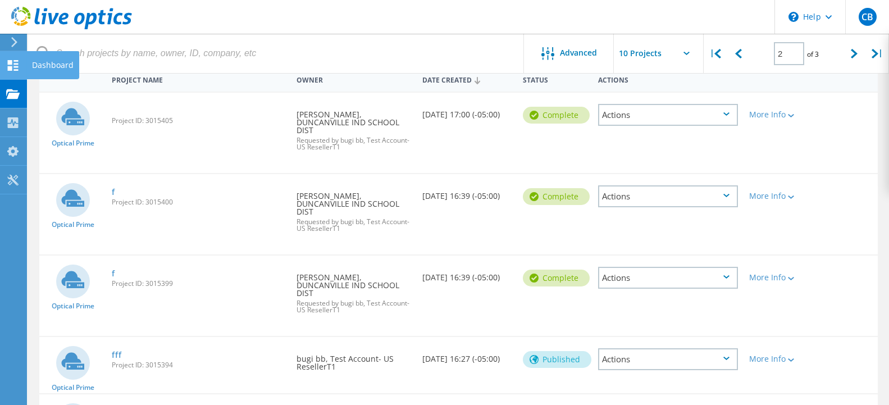
click at [46, 66] on div "Dashboard" at bounding box center [53, 65] width 42 height 8
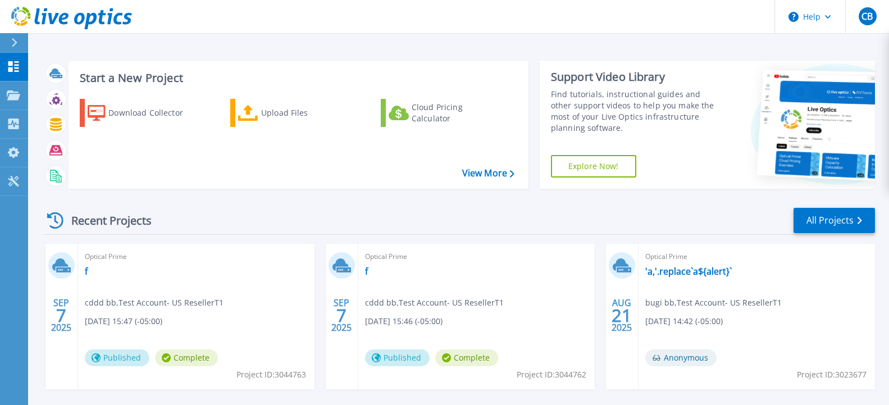
scroll to position [57, 0]
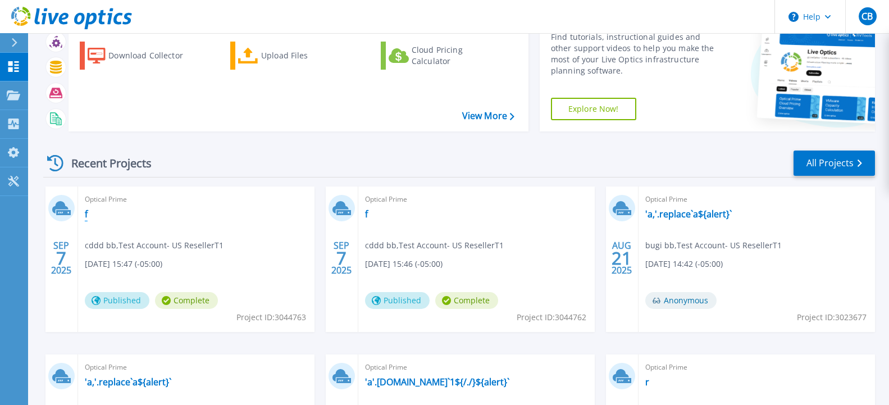
click at [86, 213] on link "f" at bounding box center [86, 213] width 3 height 11
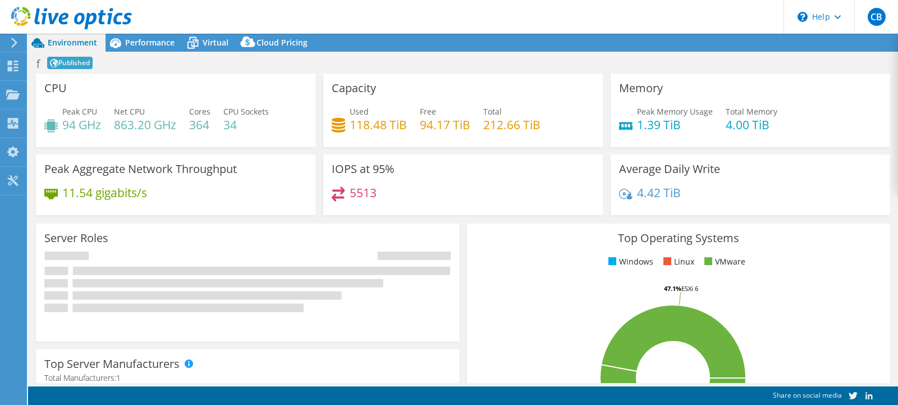
select select "USD"
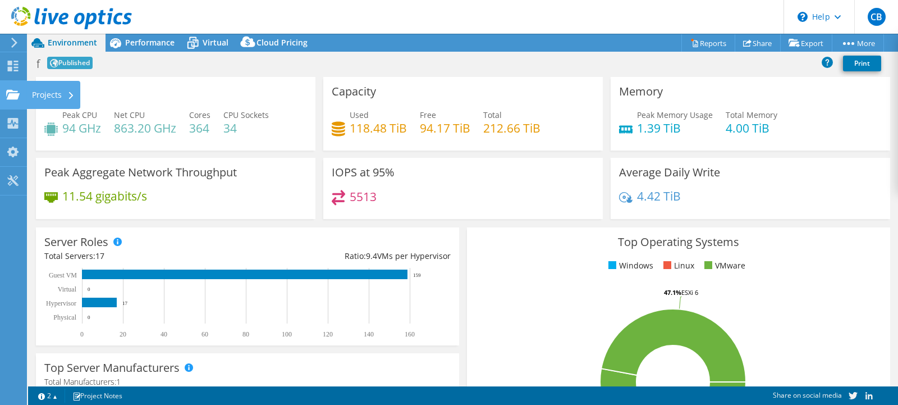
click at [12, 94] on use at bounding box center [12, 94] width 13 height 10
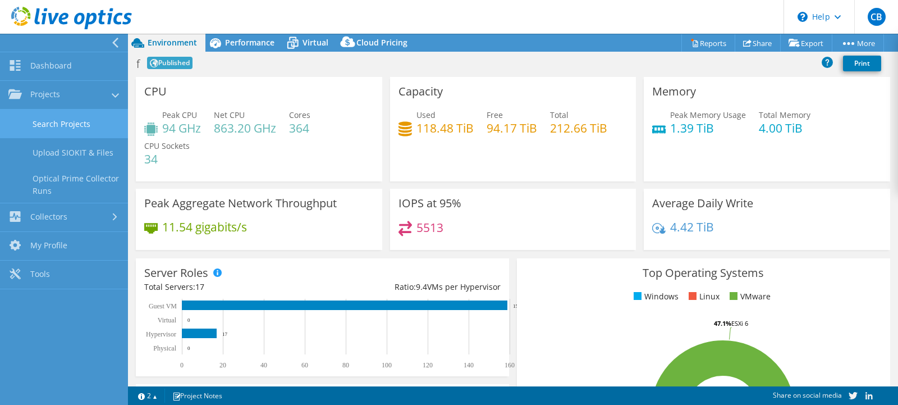
click at [61, 126] on link "Search Projects" at bounding box center [64, 124] width 128 height 29
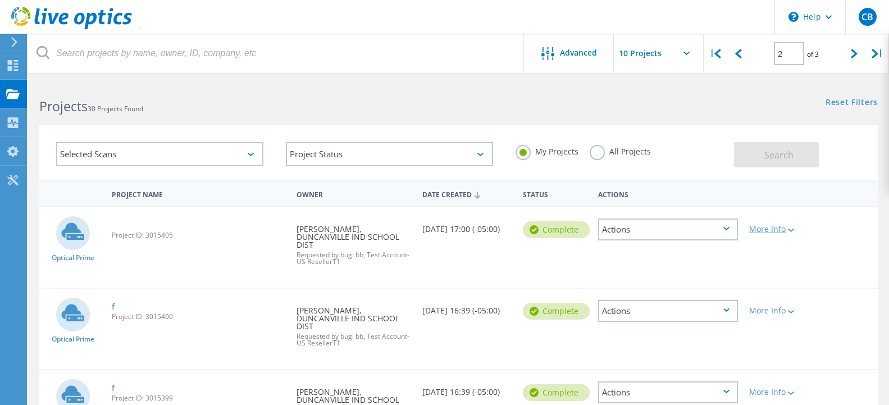
click at [765, 232] on div "More Info" at bounding box center [777, 229] width 56 height 8
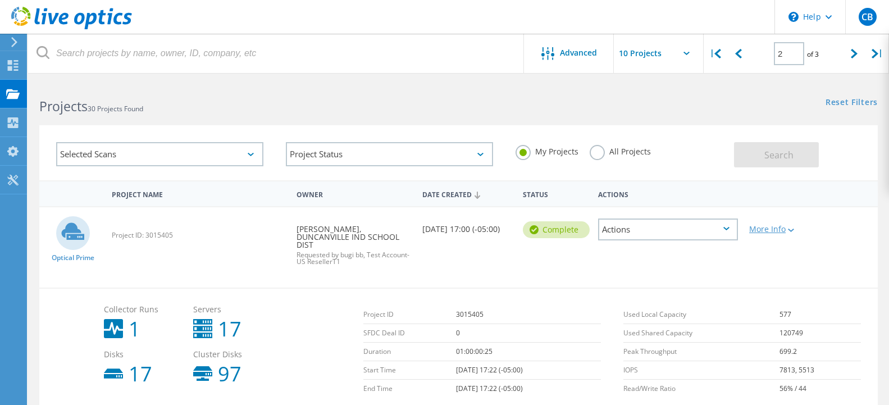
click at [765, 232] on div "More Info" at bounding box center [777, 229] width 56 height 8
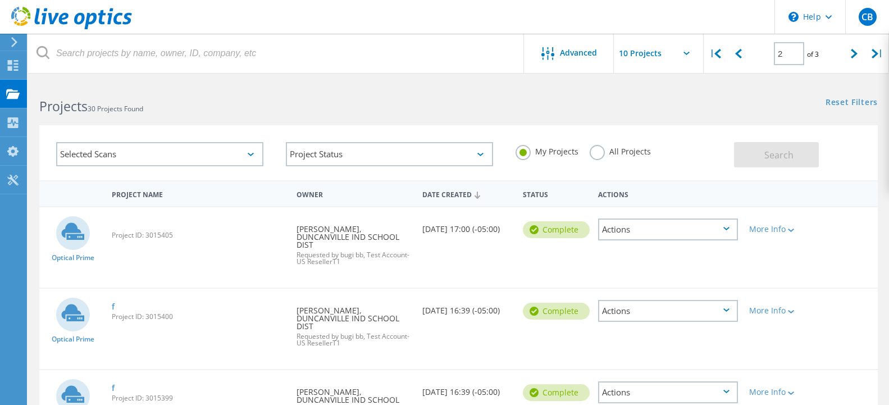
click at [728, 232] on div "Actions" at bounding box center [668, 229] width 140 height 22
click at [190, 260] on div "Optical Prime Project ID: 3015405 Requested By Derrick Sprouse, DUNCANVILLE IND…" at bounding box center [458, 247] width 838 height 80
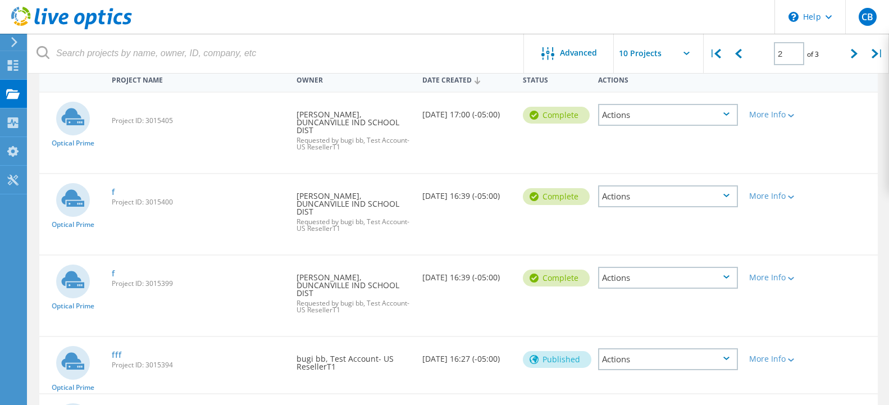
scroll to position [172, 0]
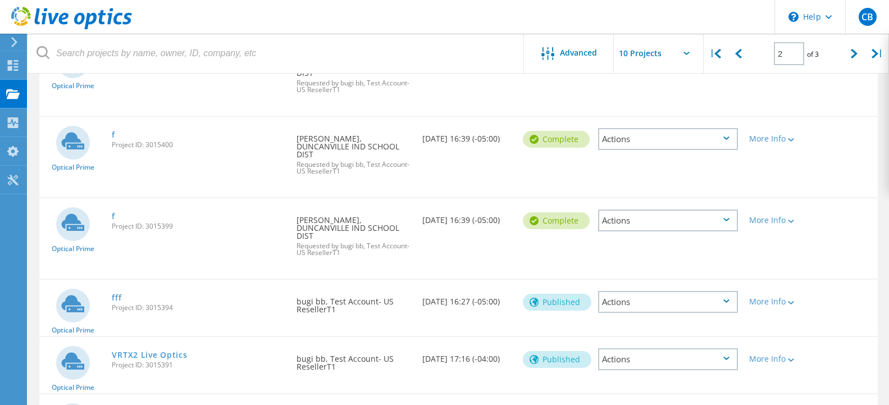
click at [632, 300] on div "Actions" at bounding box center [668, 302] width 140 height 22
click at [209, 312] on div "fff Project ID: 3015394" at bounding box center [198, 301] width 184 height 43
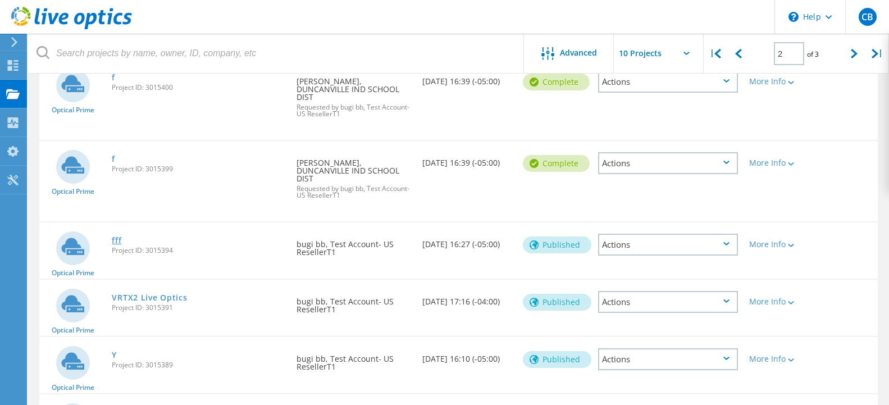
click at [115, 240] on link "fff" at bounding box center [117, 240] width 10 height 8
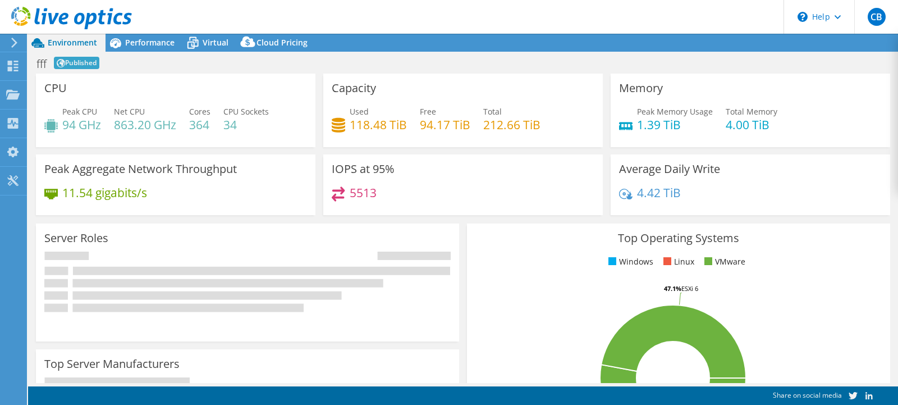
select select "USD"
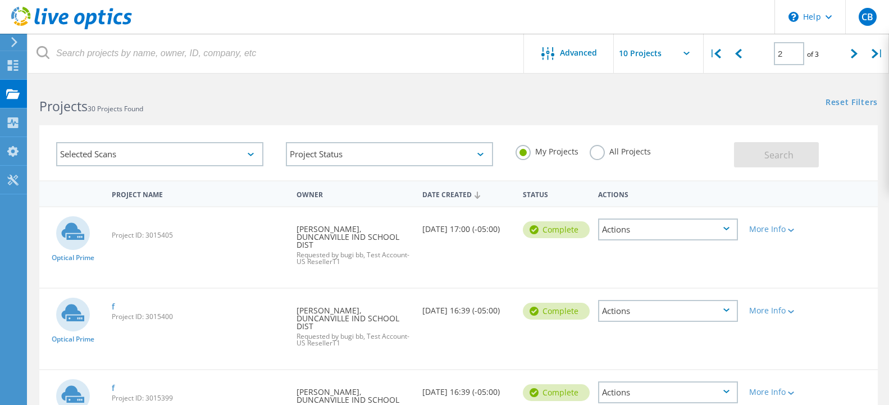
scroll to position [172, 0]
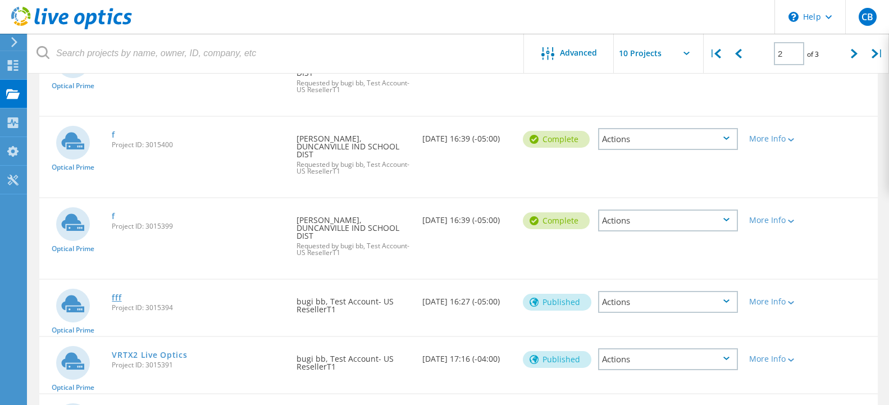
click at [116, 298] on link "fff" at bounding box center [117, 298] width 10 height 8
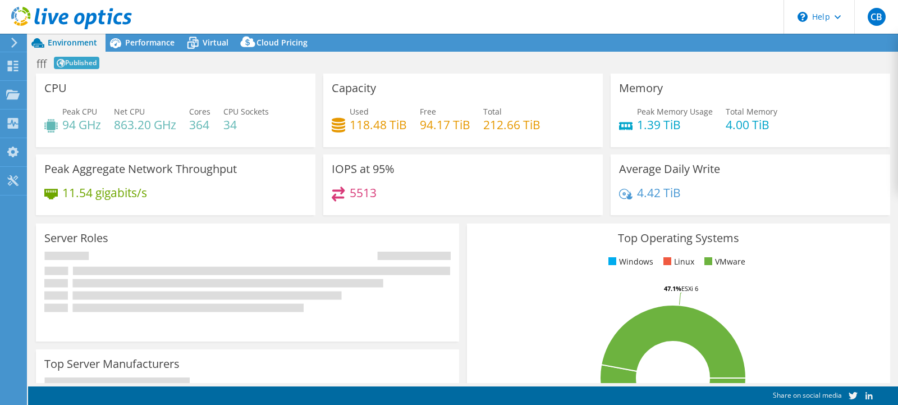
select select "USD"
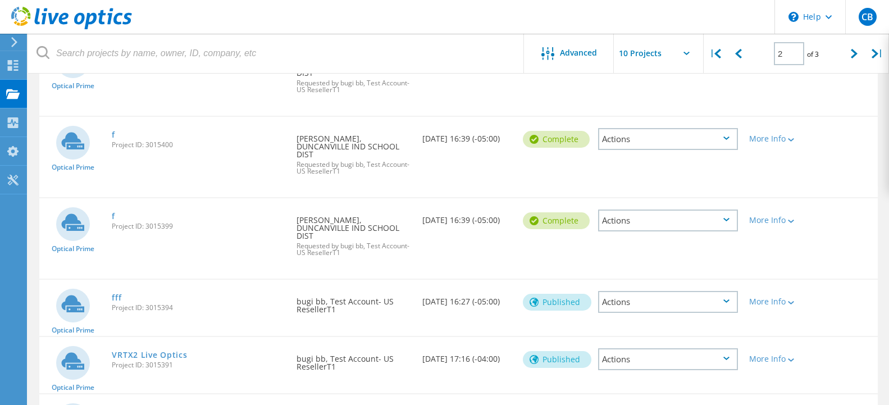
scroll to position [229, 0]
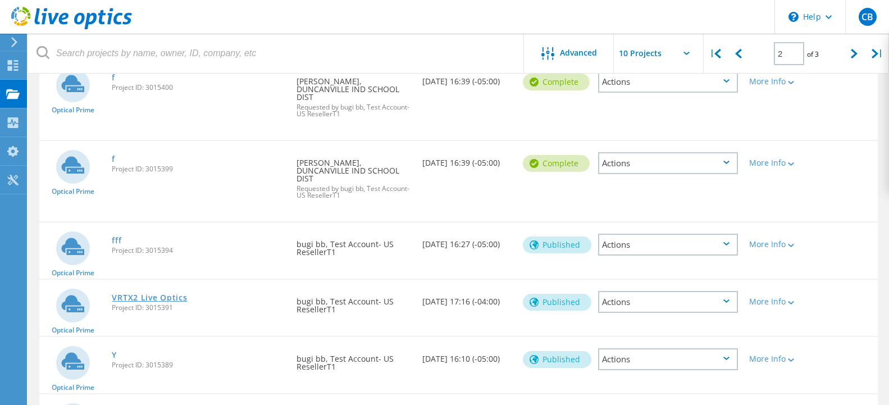
click at [132, 295] on link "VRTX2 Live Optics" at bounding box center [149, 298] width 75 height 8
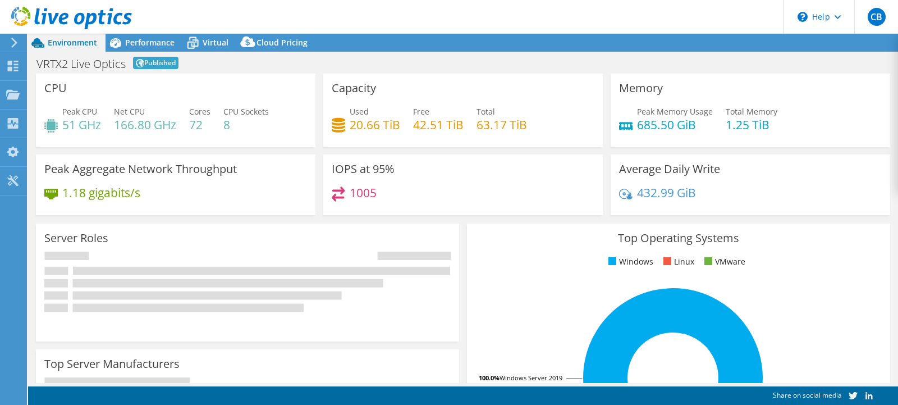
select select "USD"
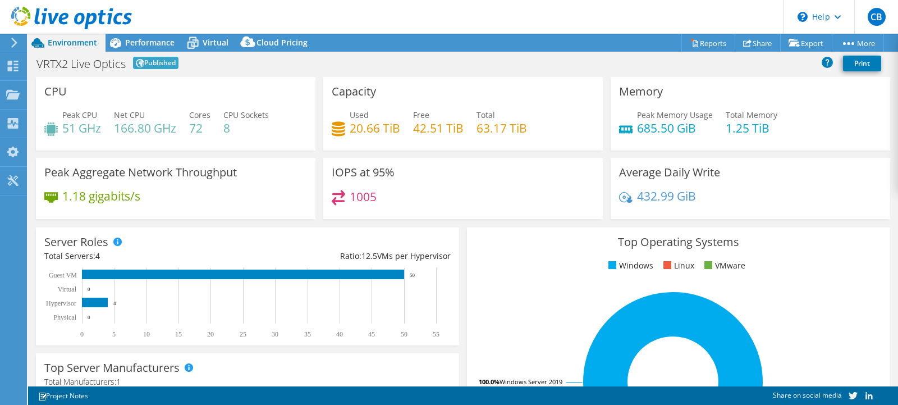
select select "USD"
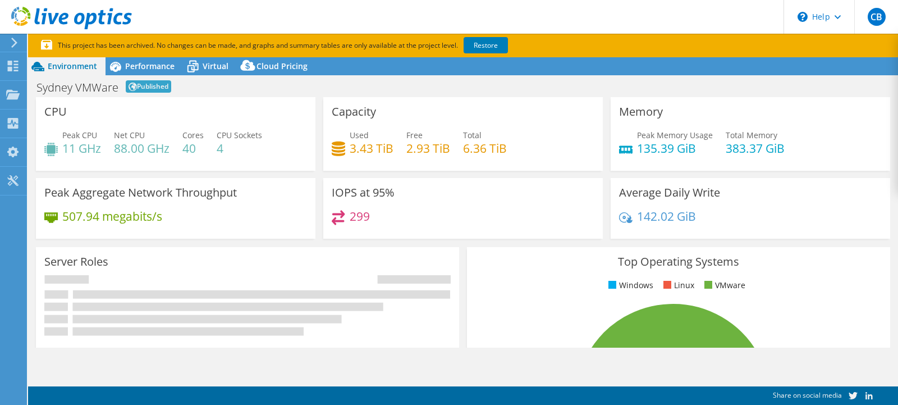
select select "USD"
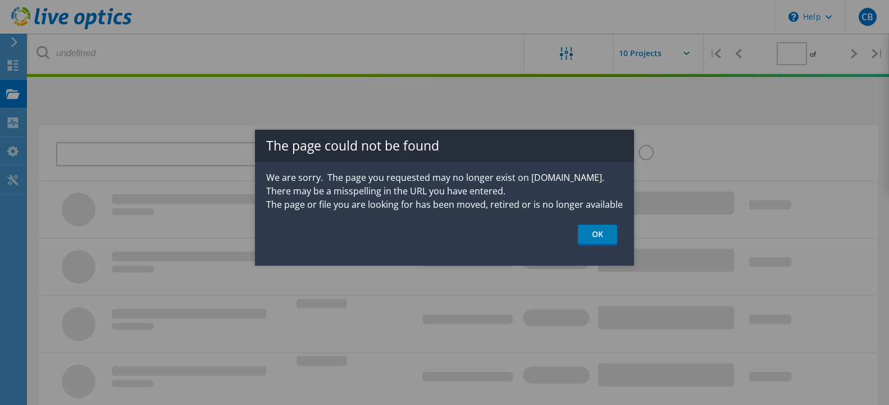
type input "2"
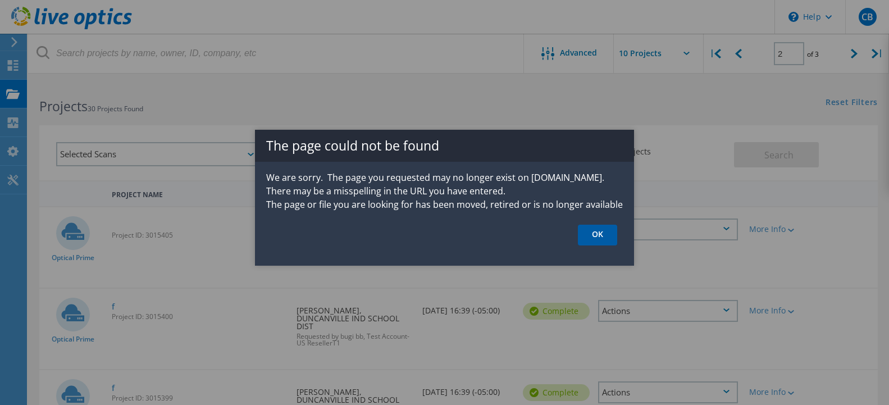
click at [617, 242] on link "OK" at bounding box center [597, 235] width 39 height 21
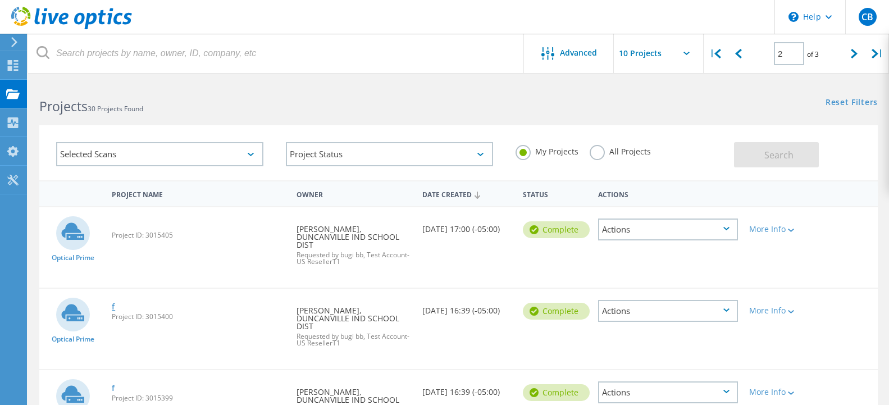
click at [113, 307] on link "f" at bounding box center [113, 307] width 3 height 8
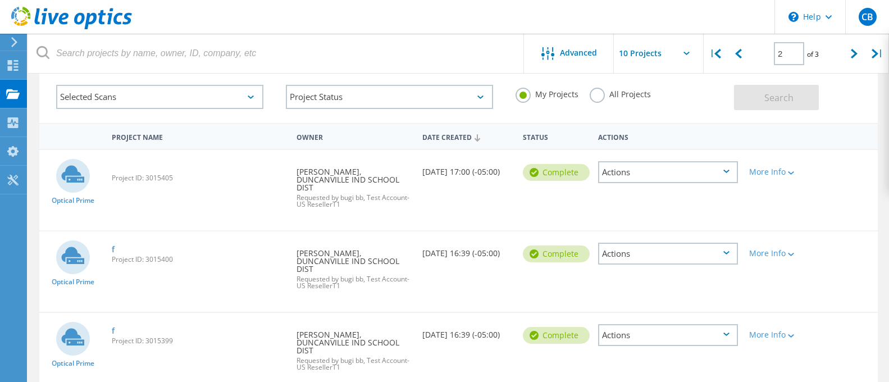
scroll to position [515, 0]
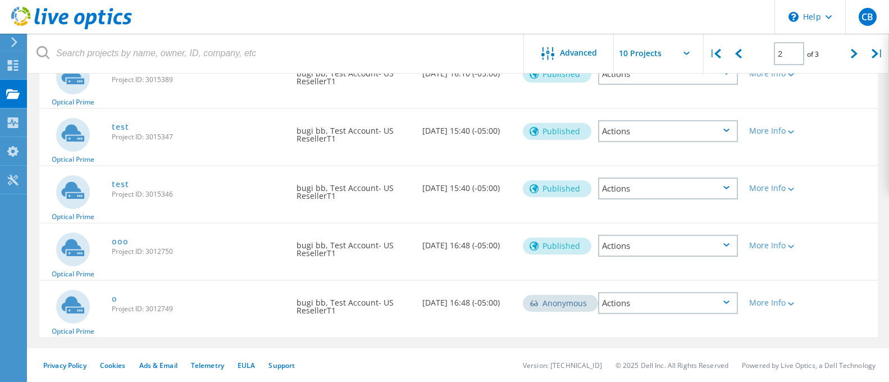
click at [168, 250] on span "Project ID: 3012750" at bounding box center [198, 251] width 173 height 7
copy span "3012750"
click at [160, 308] on span "Project ID: 3012749" at bounding box center [198, 308] width 173 height 7
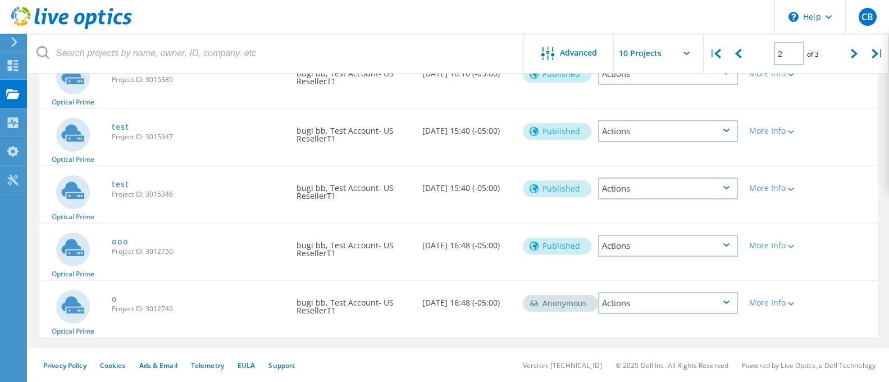
copy span "3012749"
click at [116, 302] on link "o" at bounding box center [115, 299] width 6 height 8
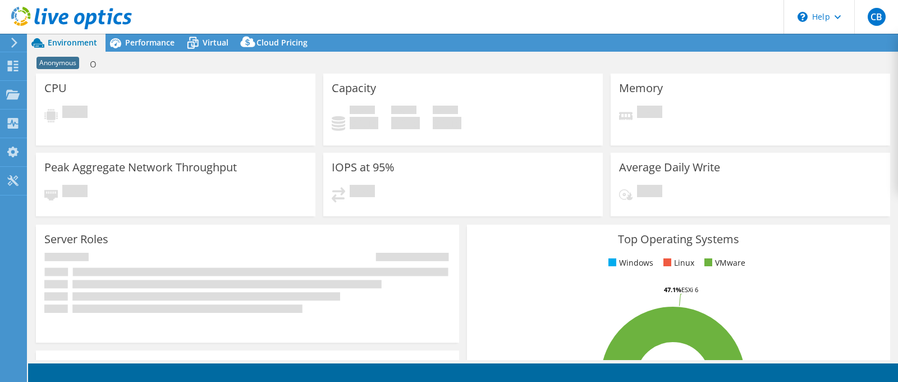
select select "USD"
